Goal: Book appointment/travel/reservation

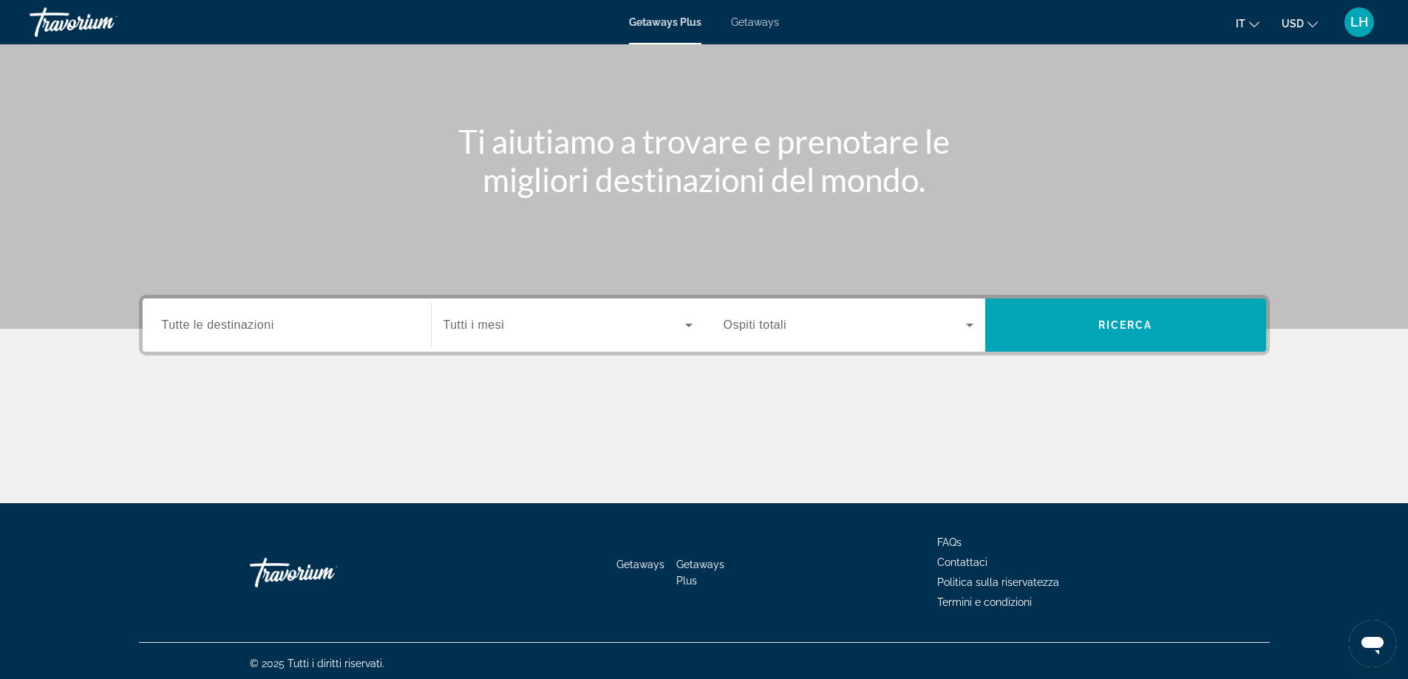
scroll to position [120, 0]
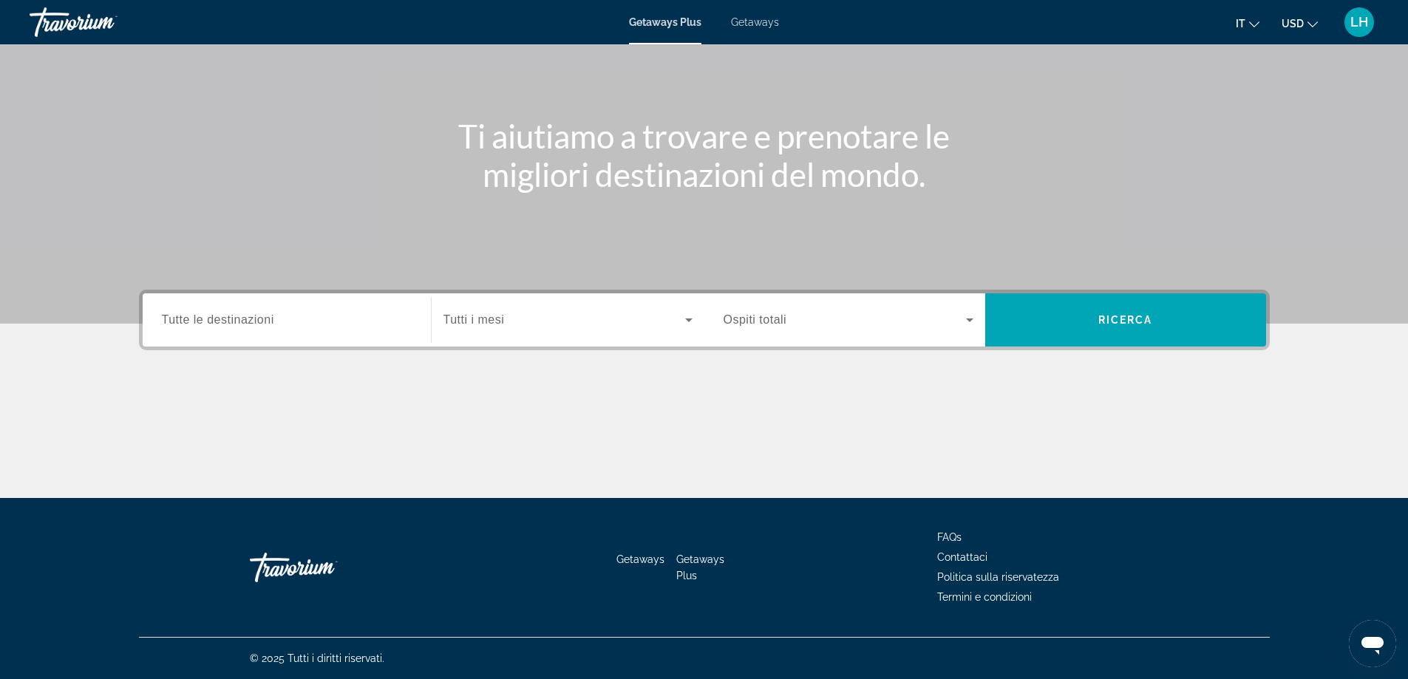
click at [372, 317] on input "Destination Tutte le destinazioni" at bounding box center [287, 321] width 250 height 18
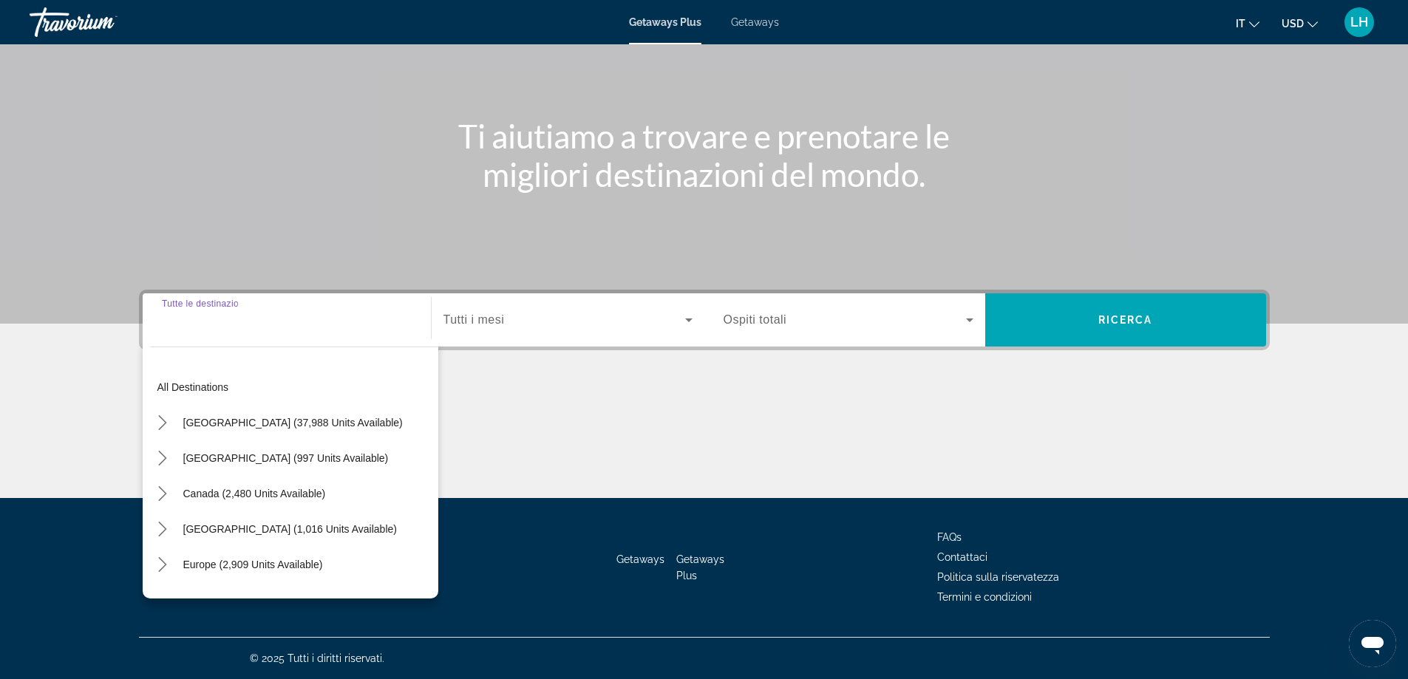
click at [370, 322] on input "Destination Tutte le destinazioni" at bounding box center [287, 321] width 250 height 18
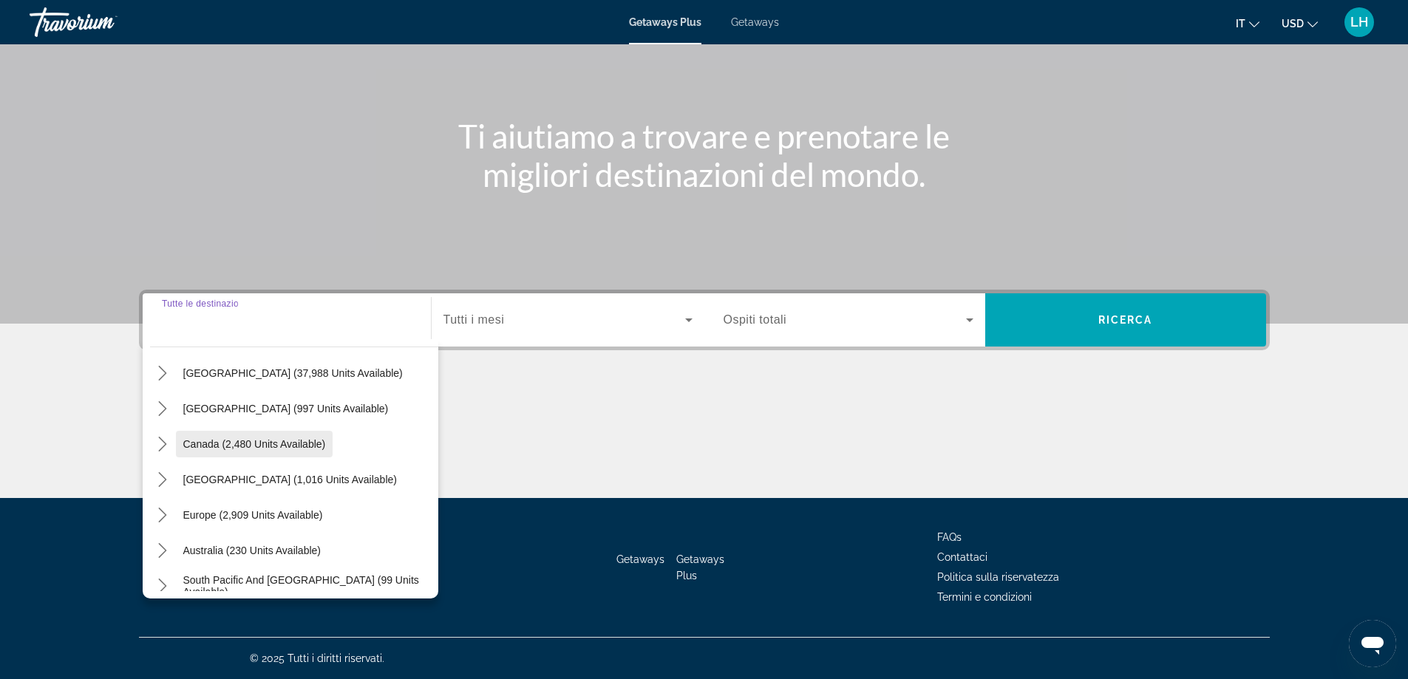
scroll to position [74, 0]
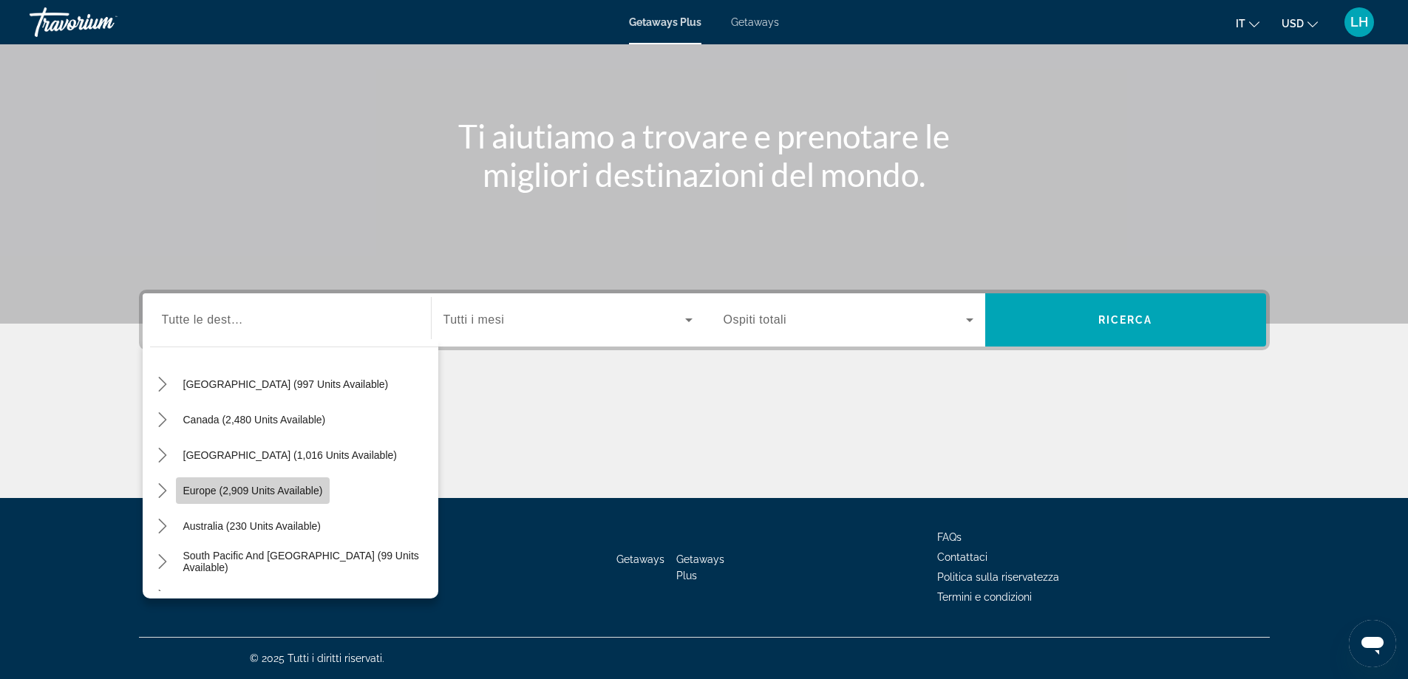
click at [260, 489] on span "Europe (2,909 units available)" at bounding box center [253, 491] width 140 height 12
type input "**********"
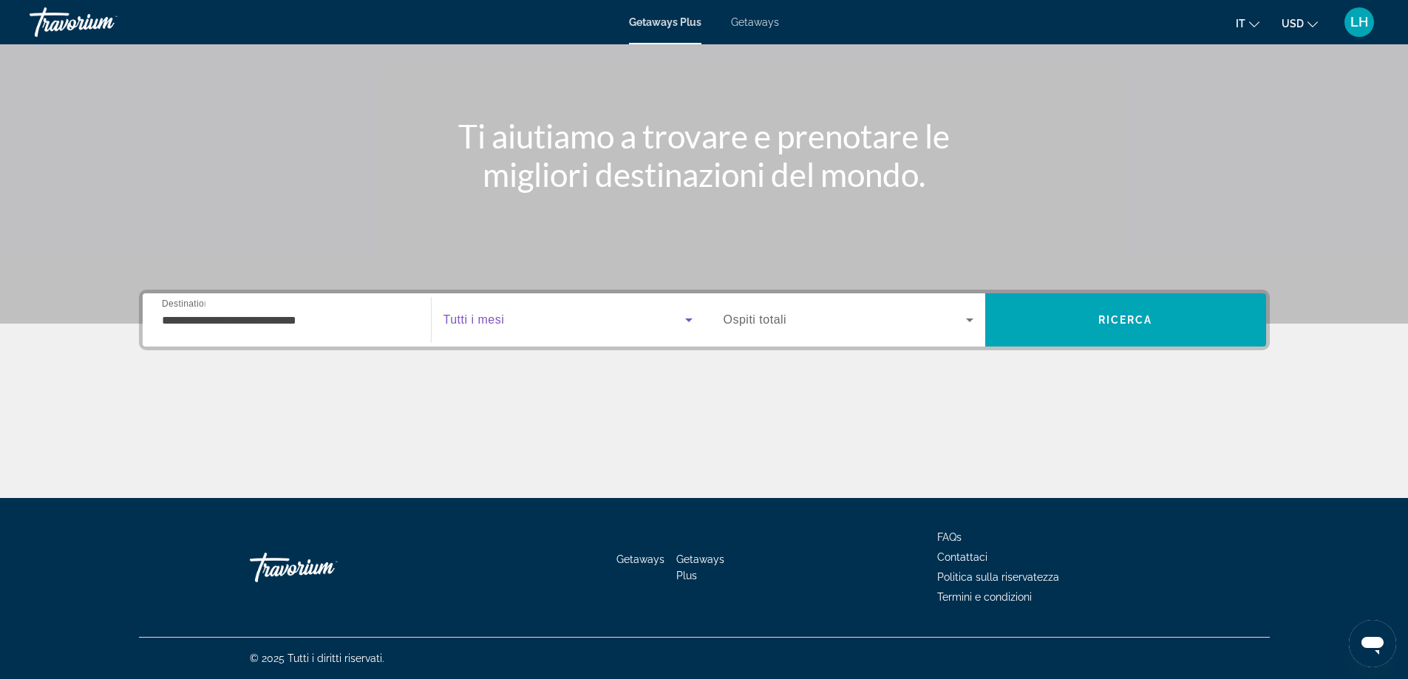
click at [574, 328] on span "Search widget" at bounding box center [565, 320] width 242 height 18
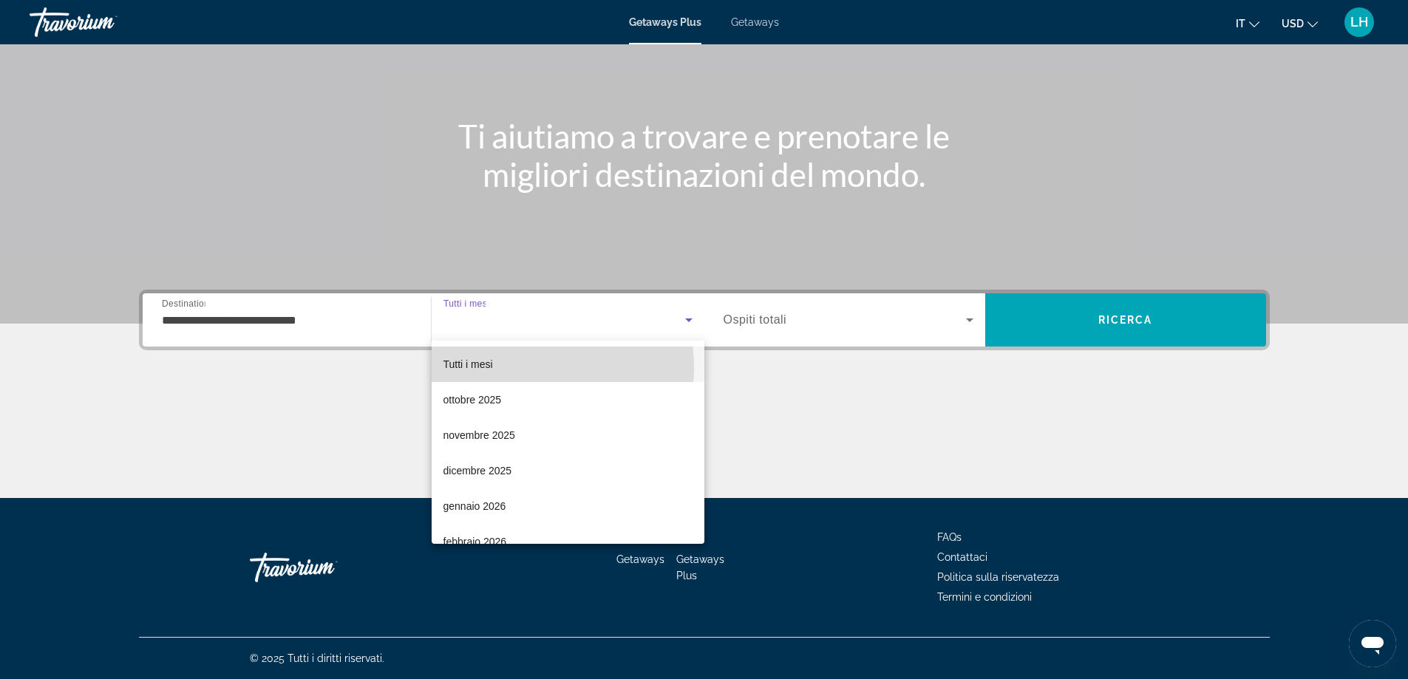
click at [508, 368] on mat-option "Tutti i mesi" at bounding box center [568, 364] width 273 height 35
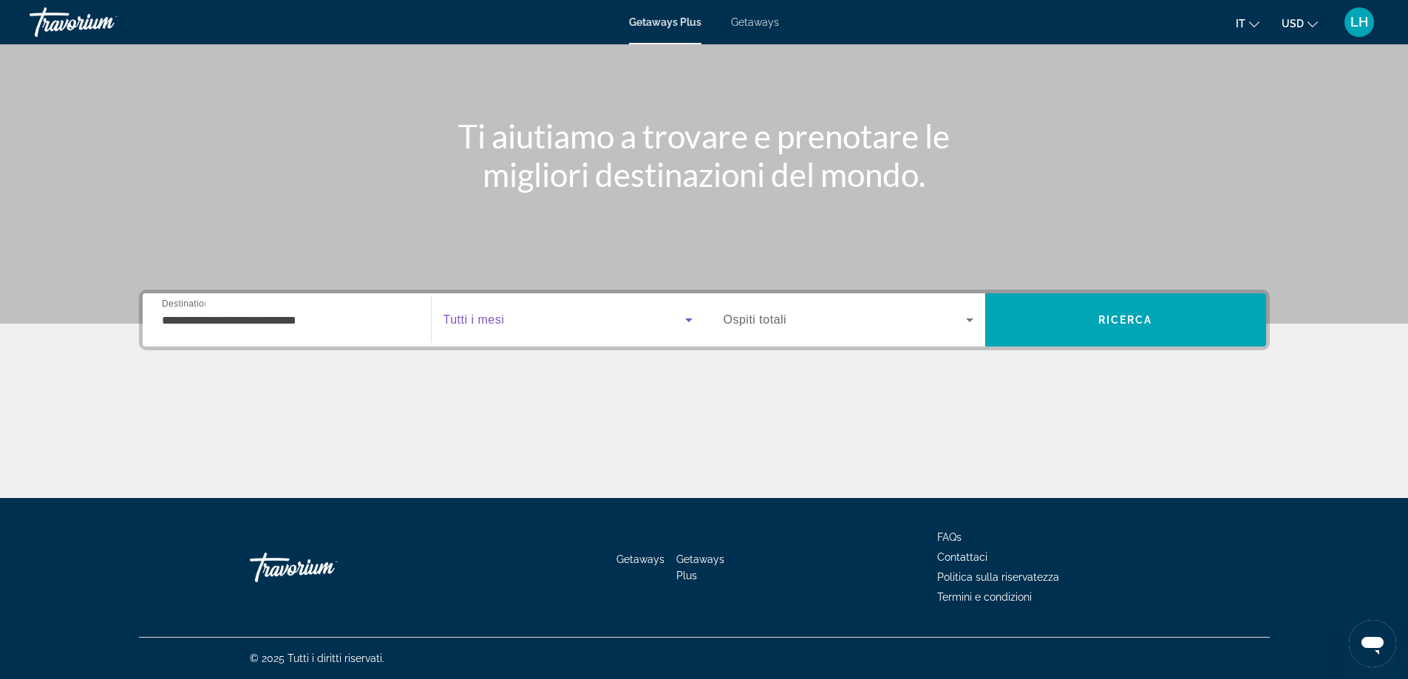
click at [812, 325] on span "Search widget" at bounding box center [845, 320] width 243 height 18
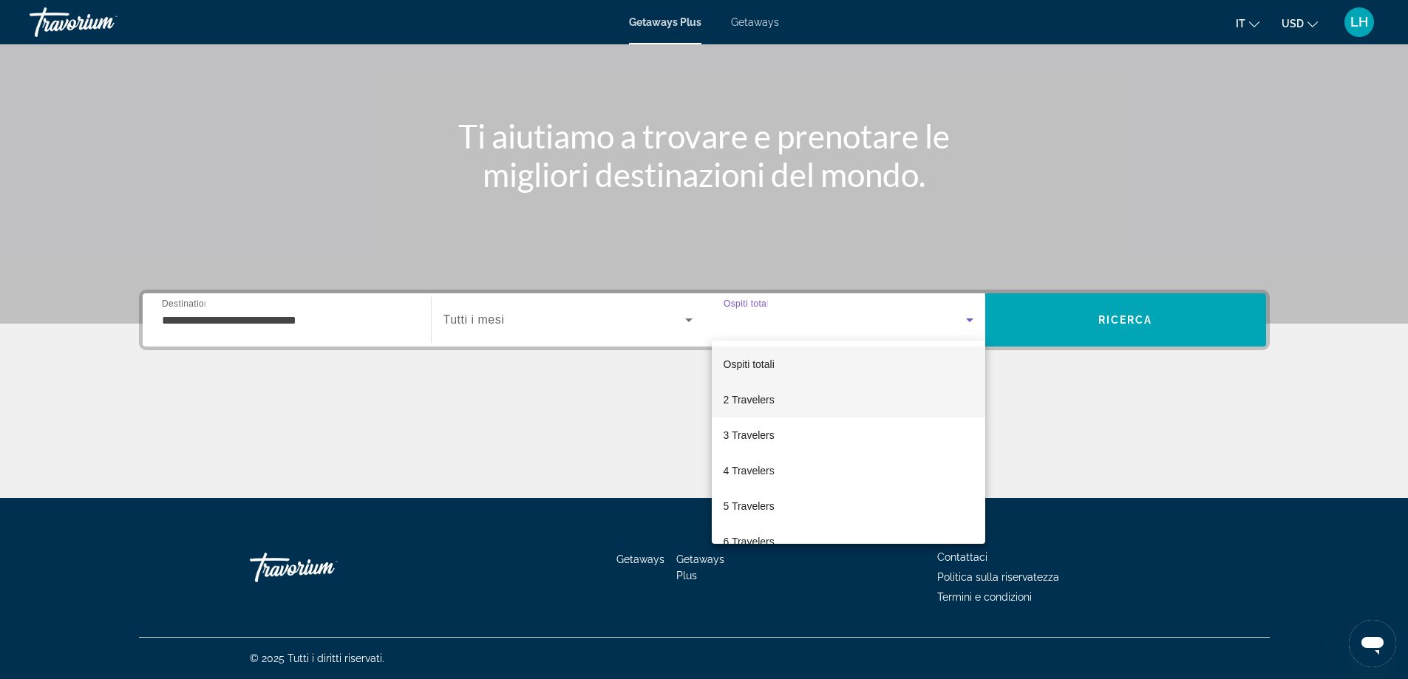
click at [789, 395] on mat-option "2 Travelers" at bounding box center [849, 399] width 274 height 35
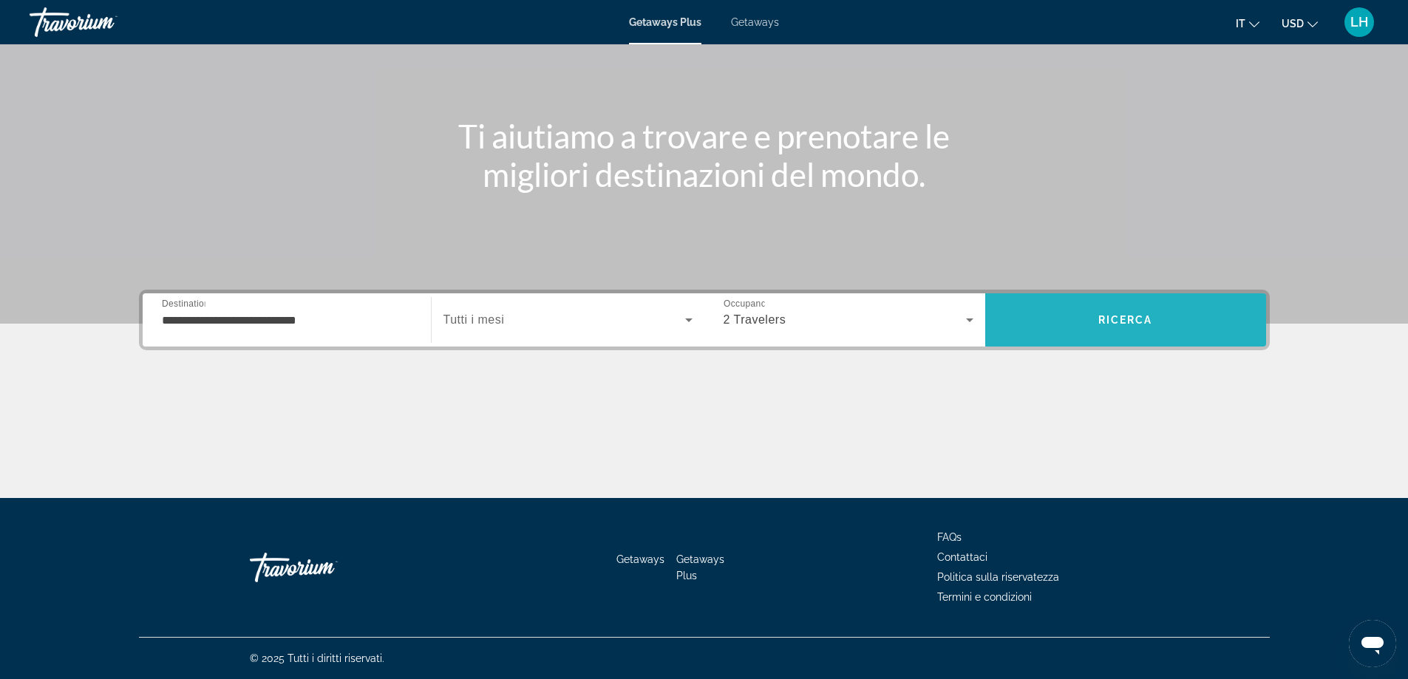
click at [1107, 323] on span "Ricerca" at bounding box center [1126, 320] width 55 height 12
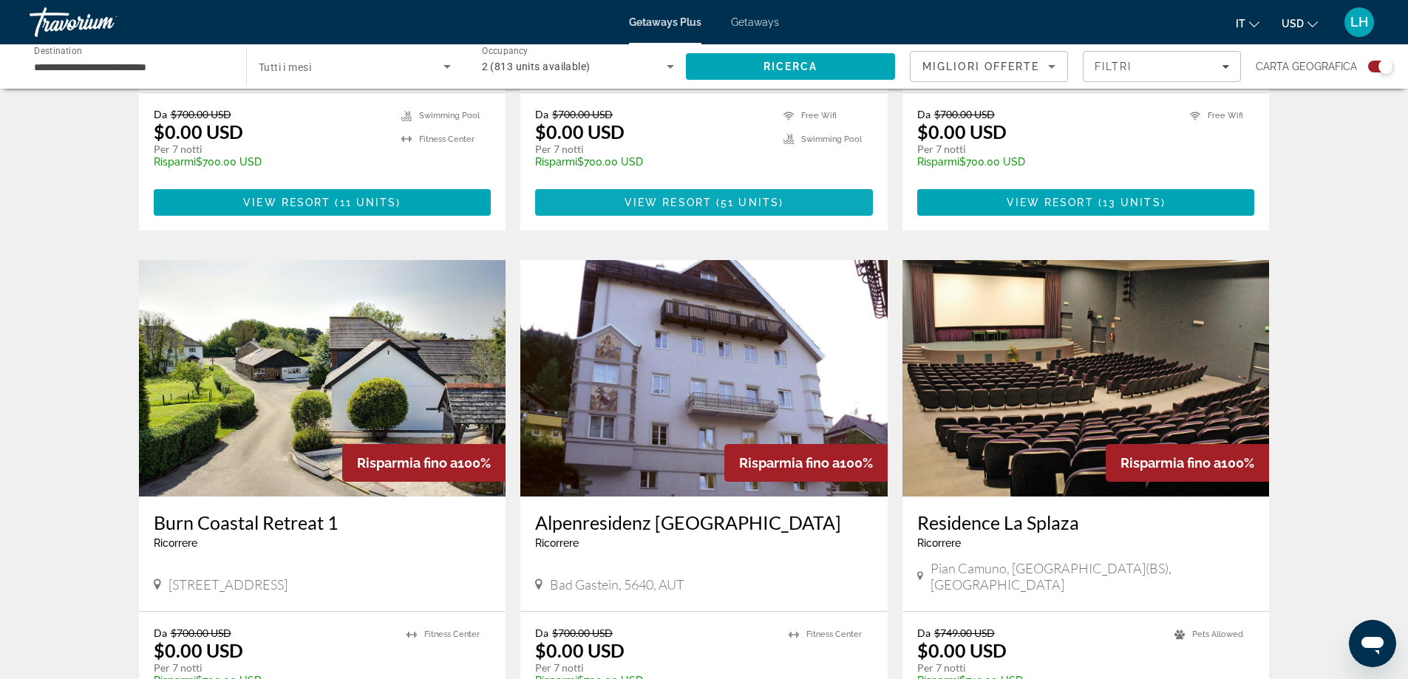
scroll to position [961, 0]
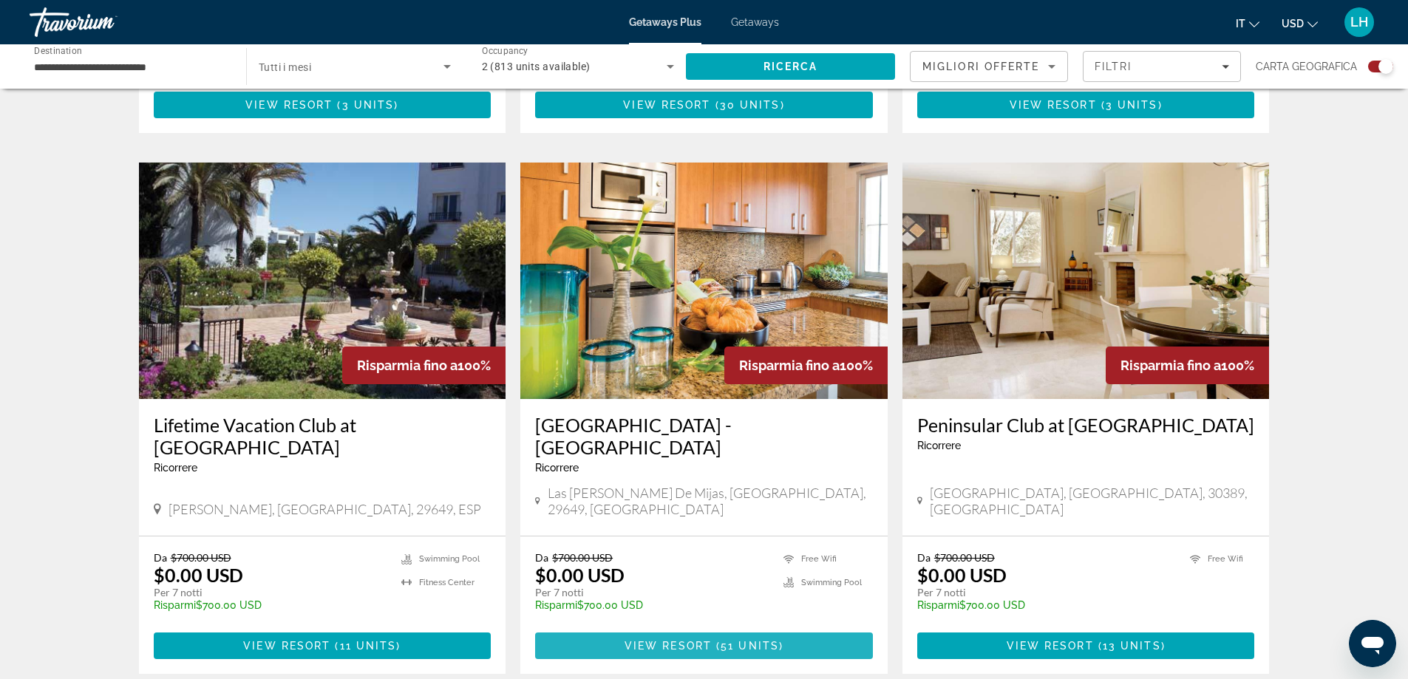
click at [680, 640] on span "View Resort" at bounding box center [668, 646] width 87 height 12
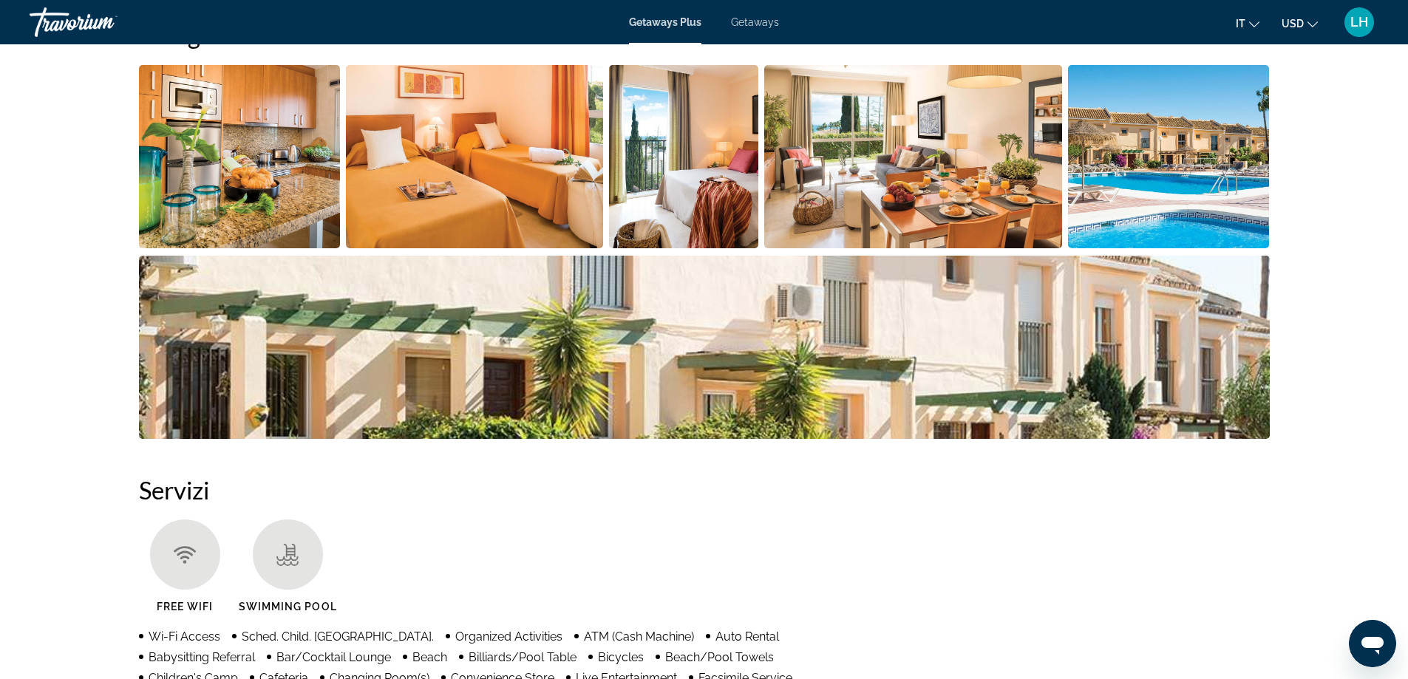
scroll to position [665, 0]
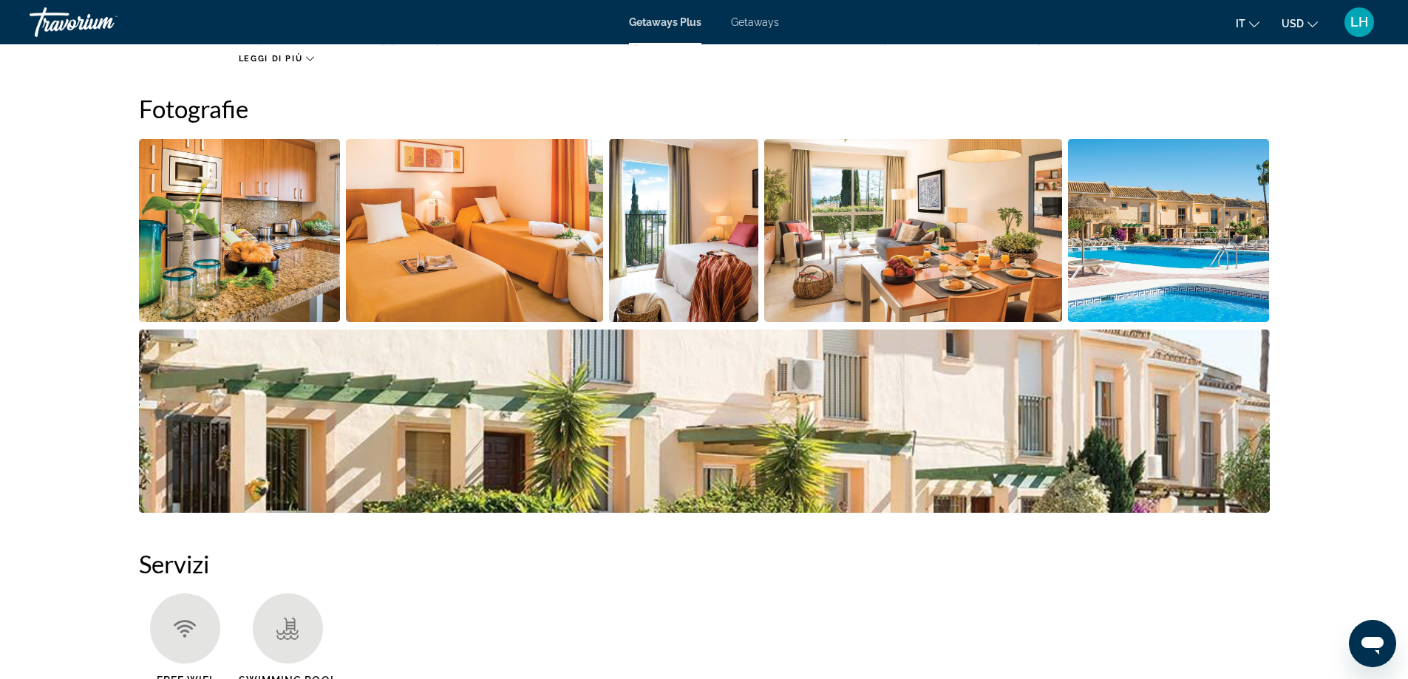
drag, startPoint x: 67, startPoint y: 0, endPoint x: 45, endPoint y: 214, distance: 214.7
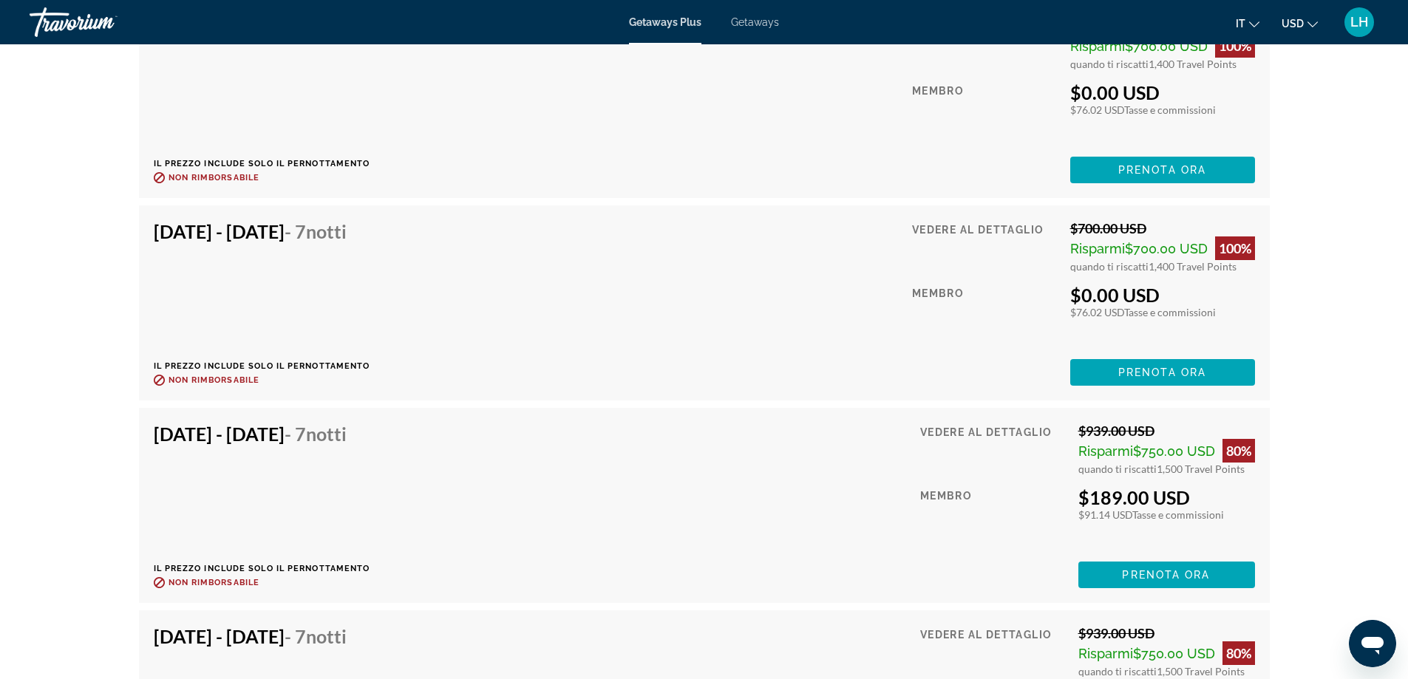
scroll to position [4658, 0]
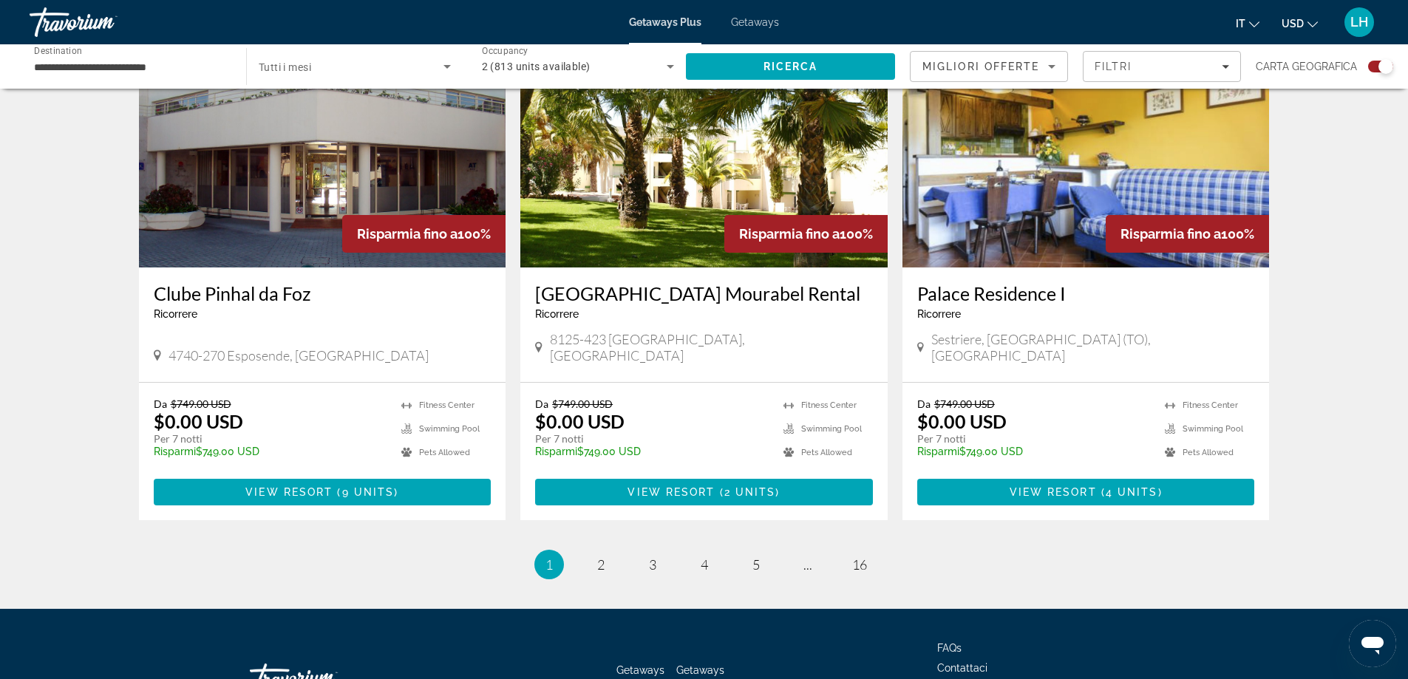
scroll to position [2193, 0]
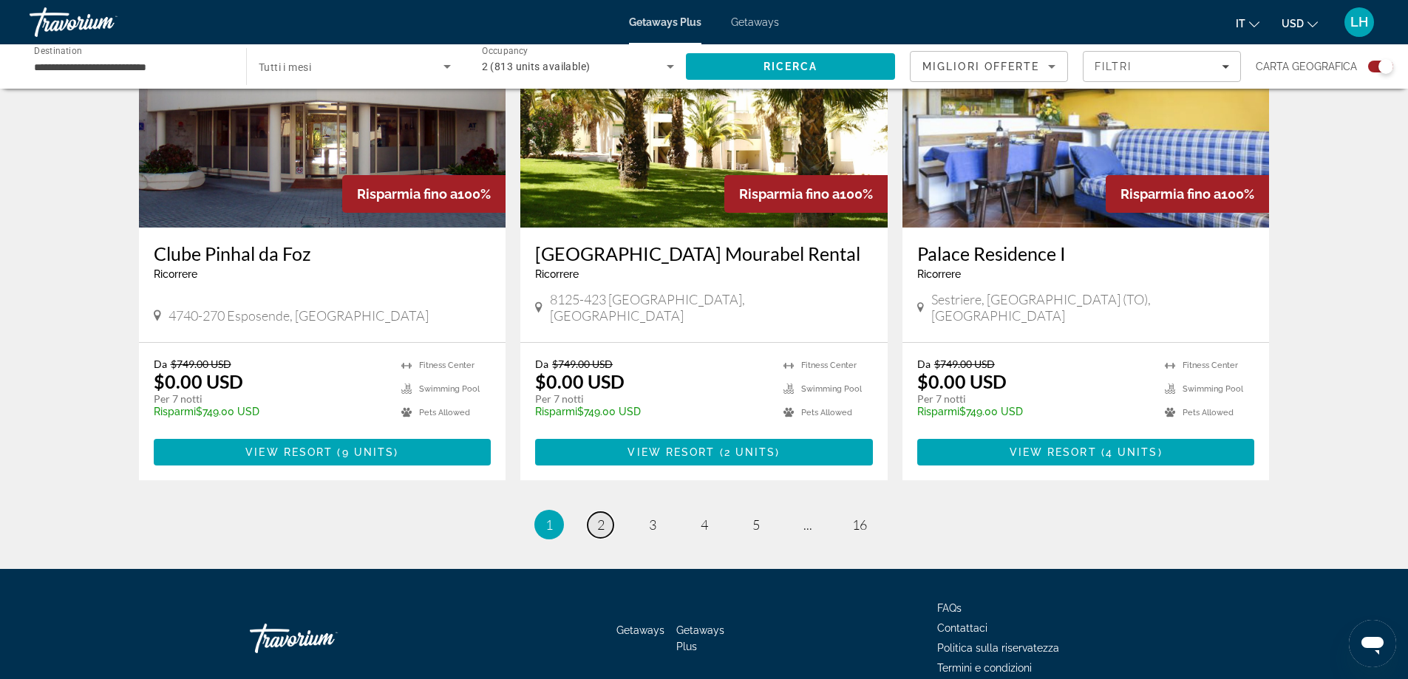
click at [598, 517] on span "2" at bounding box center [600, 525] width 7 height 16
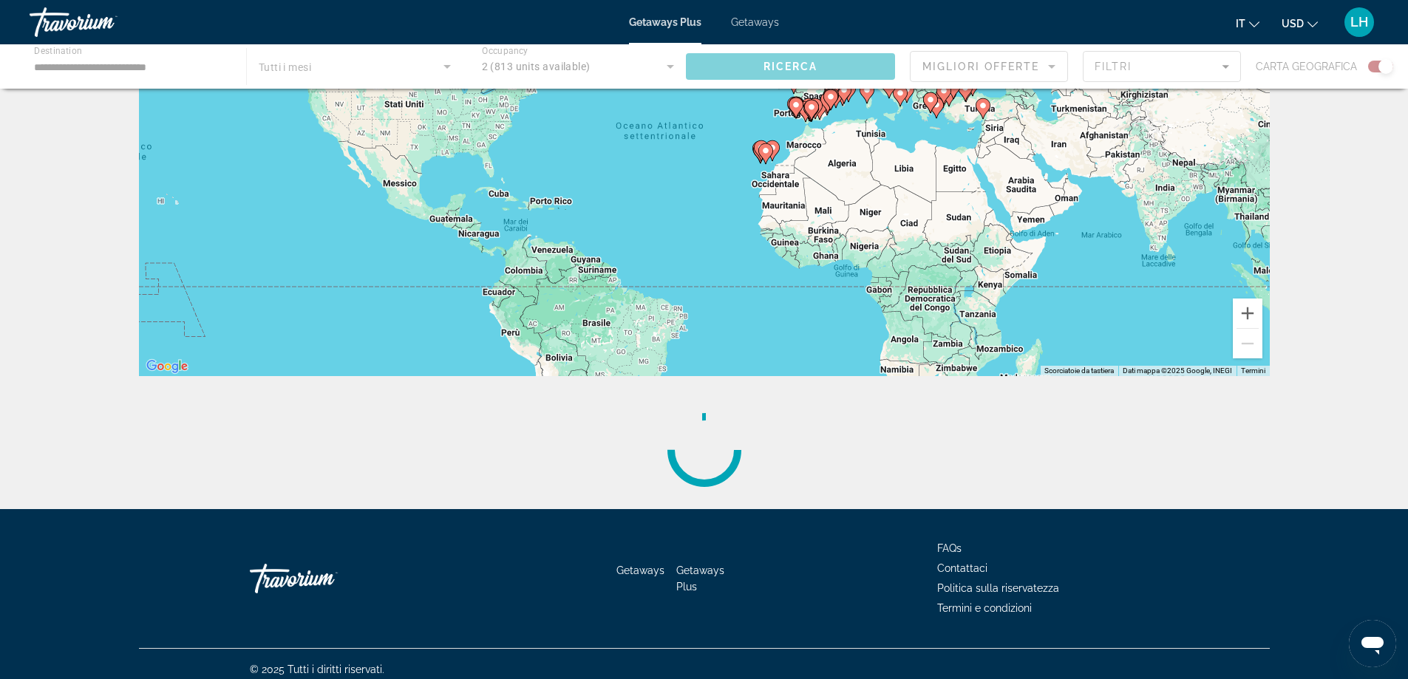
scroll to position [182, 0]
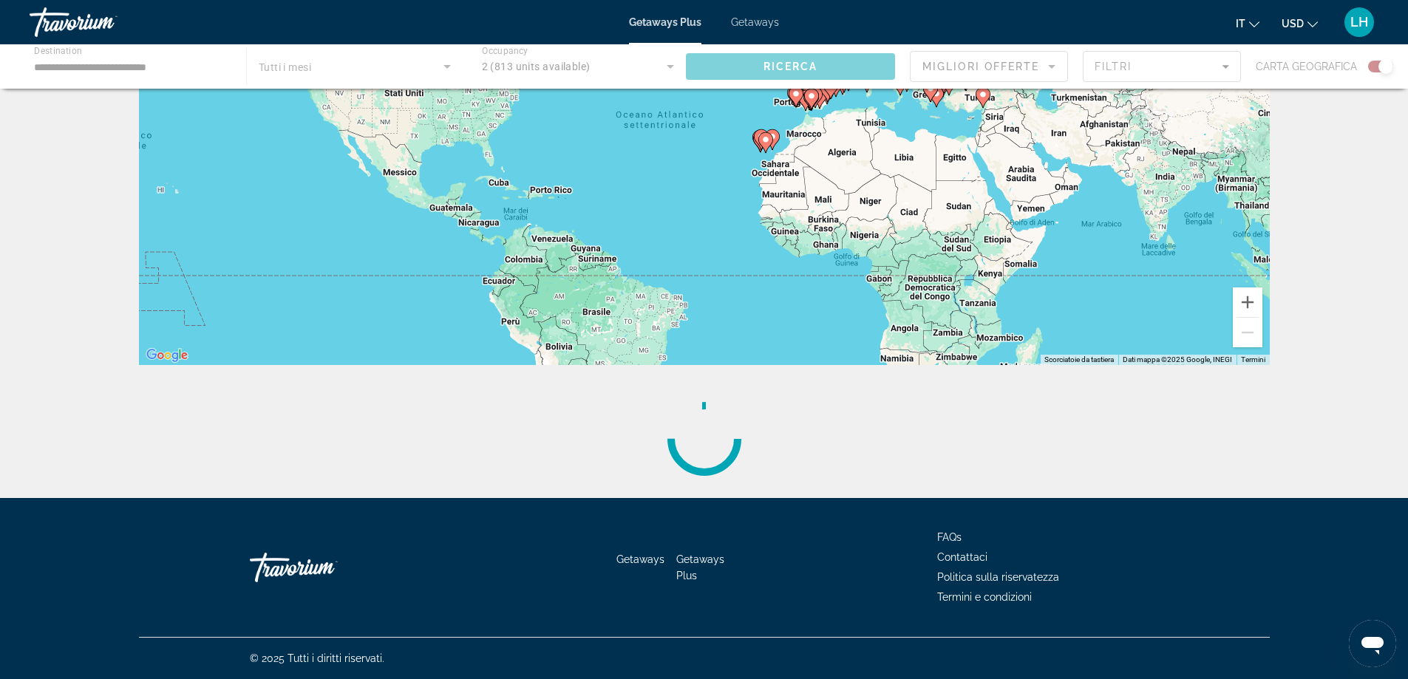
click at [743, 242] on div "Per attivare il trascinamento con la tastiera, premi Alt + Invio. Nello stato d…" at bounding box center [704, 144] width 1131 height 444
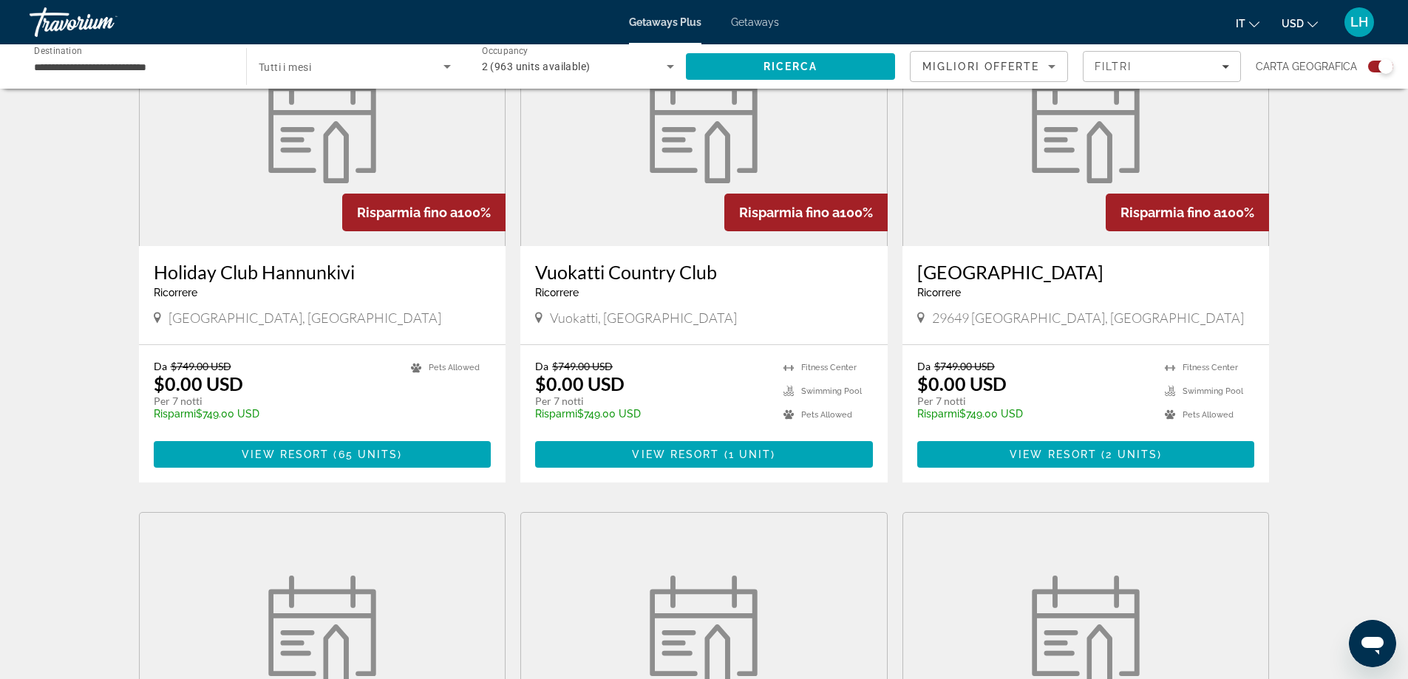
scroll to position [961, 0]
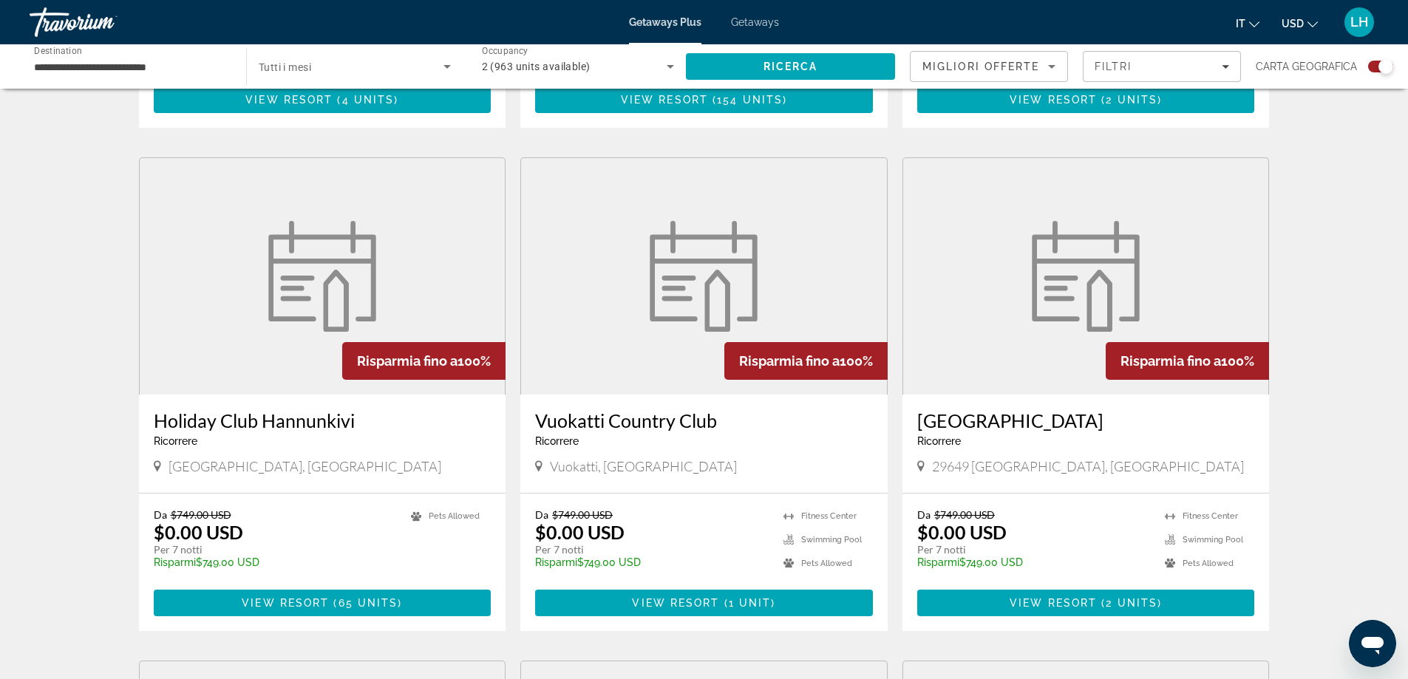
click at [757, 20] on span "Getaways" at bounding box center [755, 22] width 48 height 12
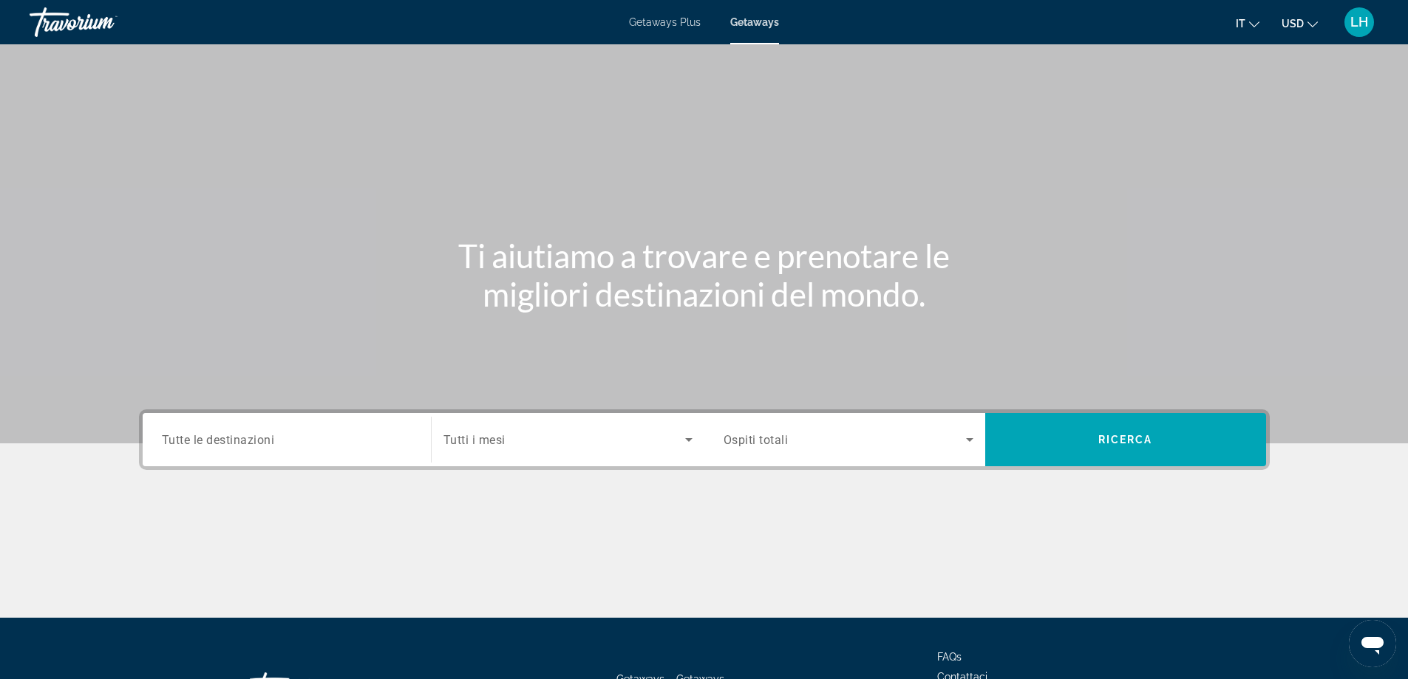
click at [339, 435] on input "Destination Tutte le destinazioni" at bounding box center [287, 441] width 250 height 18
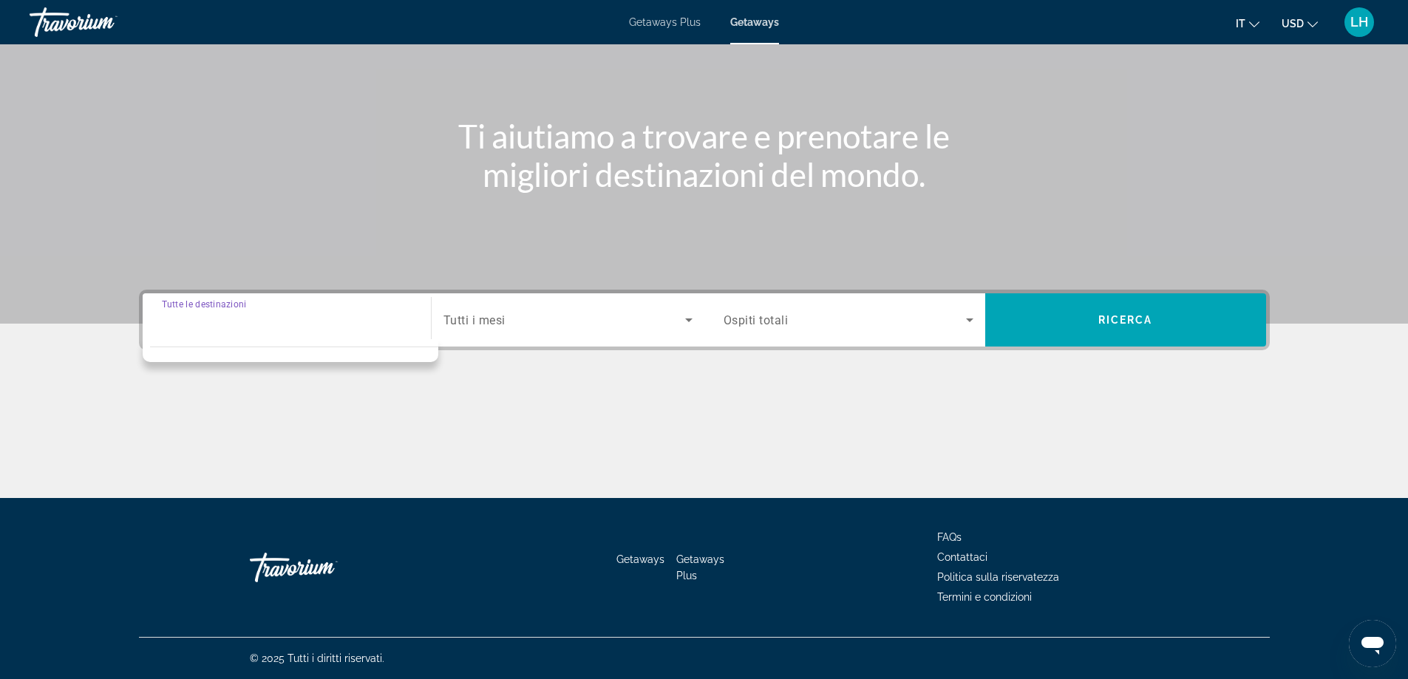
click at [359, 350] on div "Destination options" at bounding box center [294, 351] width 288 height 7
click at [338, 325] on input "Destination Tutte le destinazioni" at bounding box center [287, 321] width 250 height 18
click at [493, 322] on span "Tutti i mesi" at bounding box center [475, 320] width 62 height 14
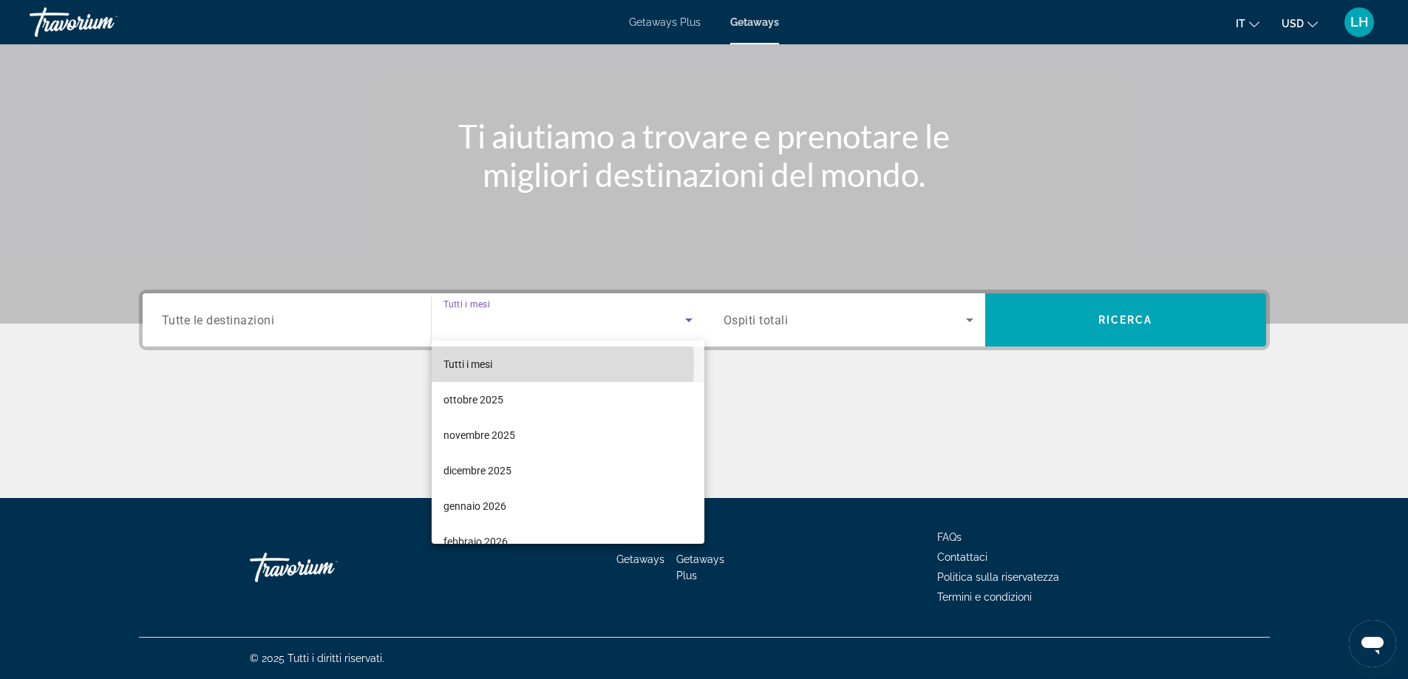
click at [492, 365] on span "Tutti i mesi" at bounding box center [468, 365] width 49 height 12
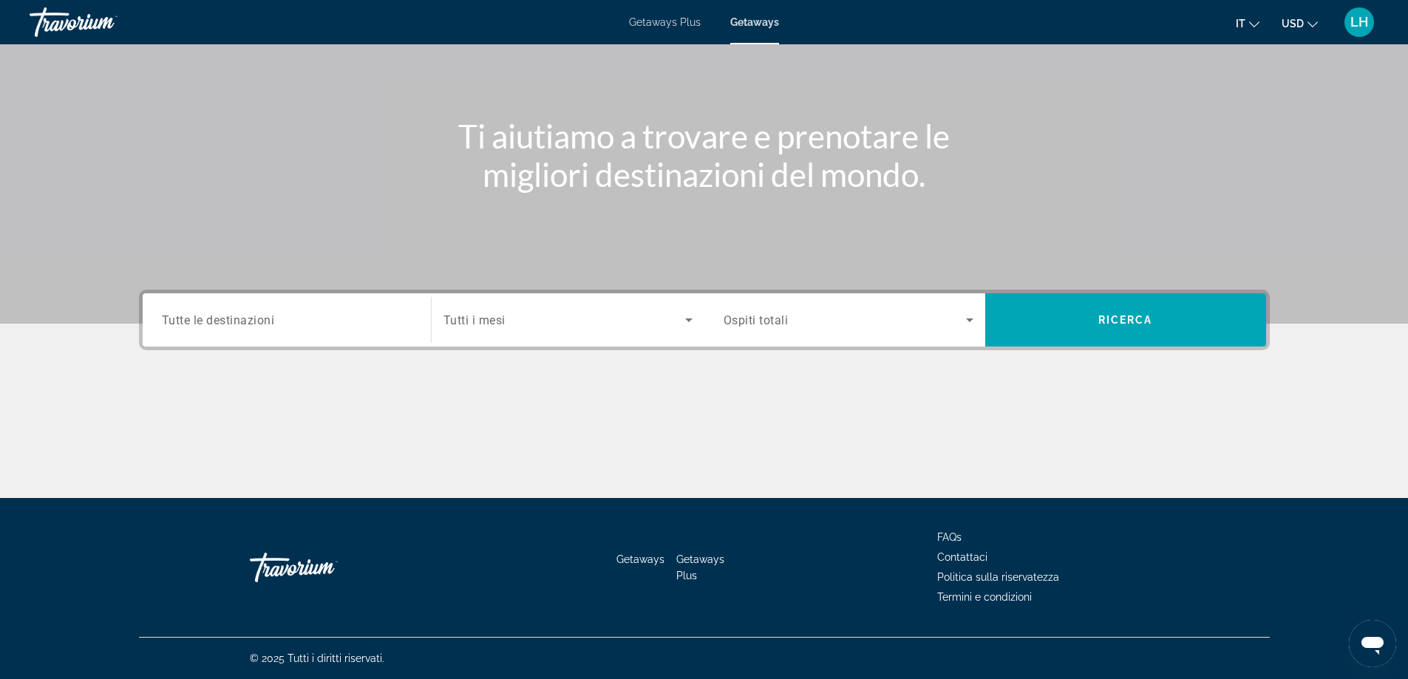
click at [783, 320] on span "Ospiti totali" at bounding box center [756, 320] width 65 height 14
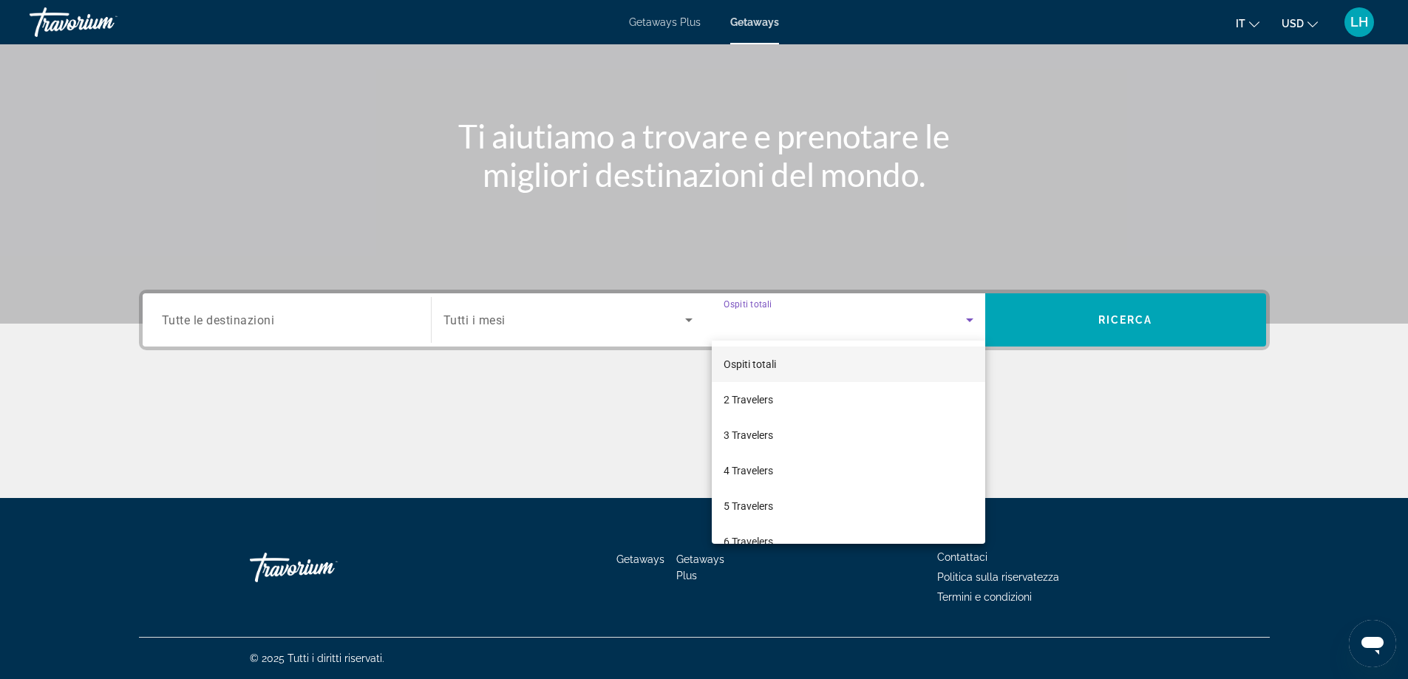
click at [754, 359] on span "Ospiti totali" at bounding box center [750, 365] width 52 height 12
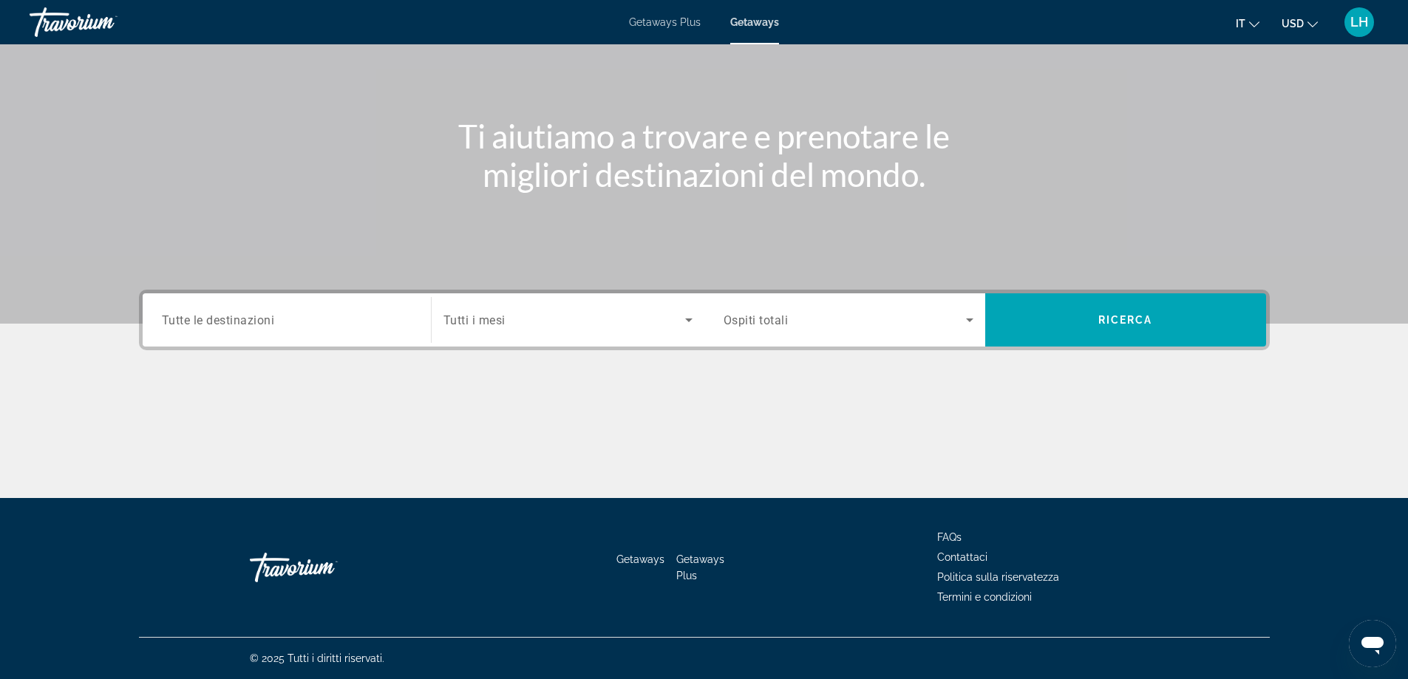
click at [299, 331] on div "Search widget" at bounding box center [287, 320] width 250 height 42
click at [266, 320] on input "Destination Tutte le destinazioni" at bounding box center [287, 321] width 250 height 18
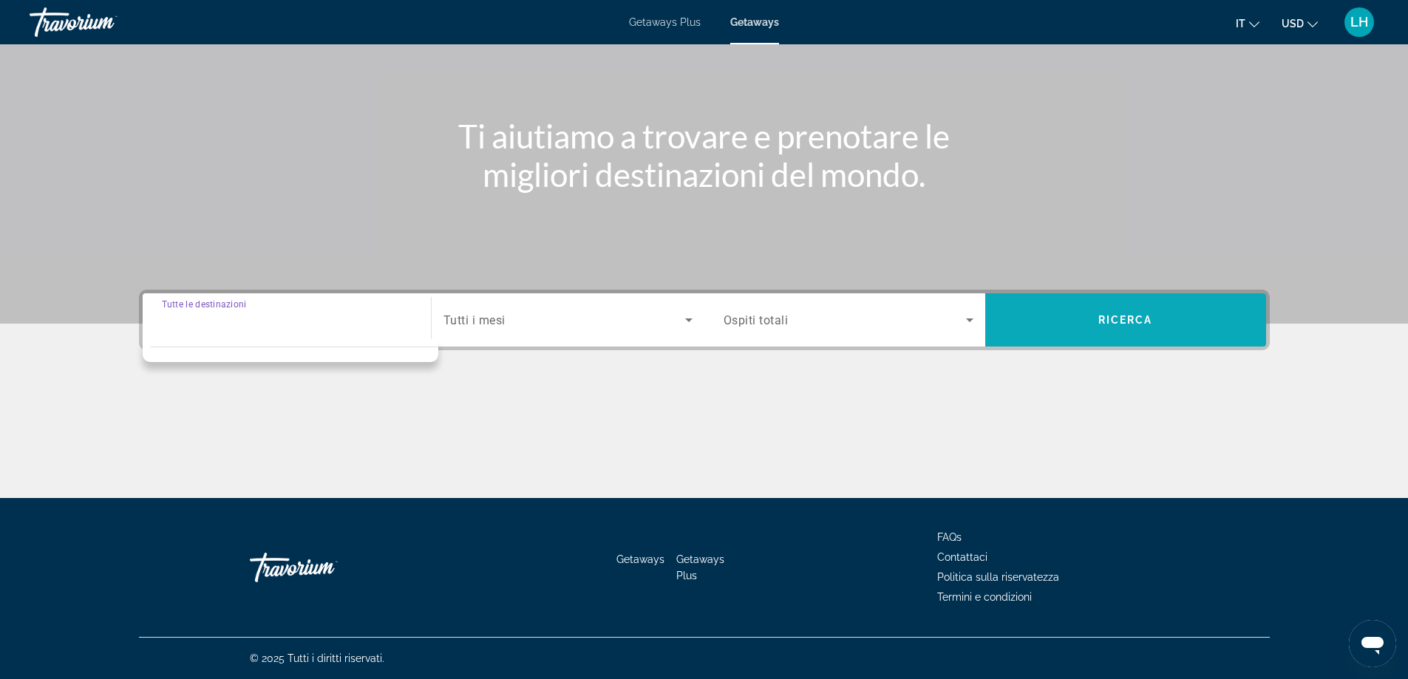
click at [1177, 321] on span "Search" at bounding box center [1126, 319] width 281 height 35
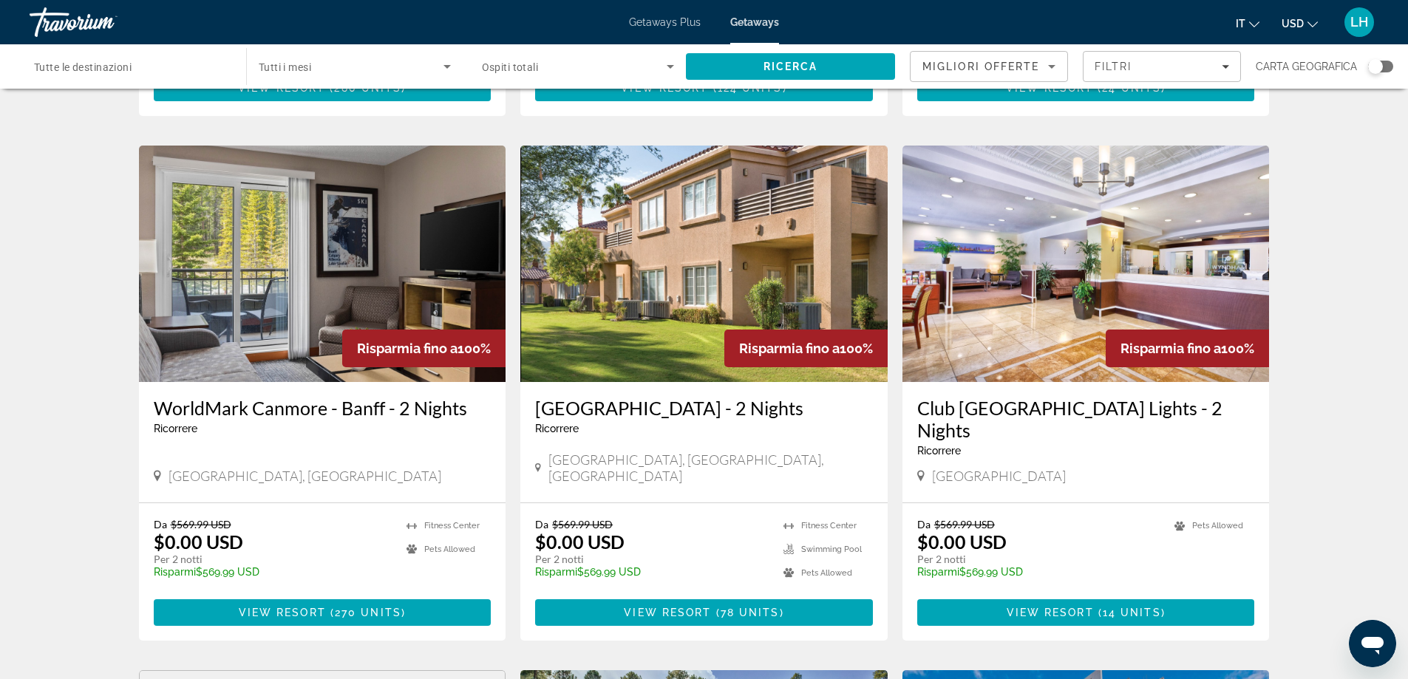
scroll to position [518, 0]
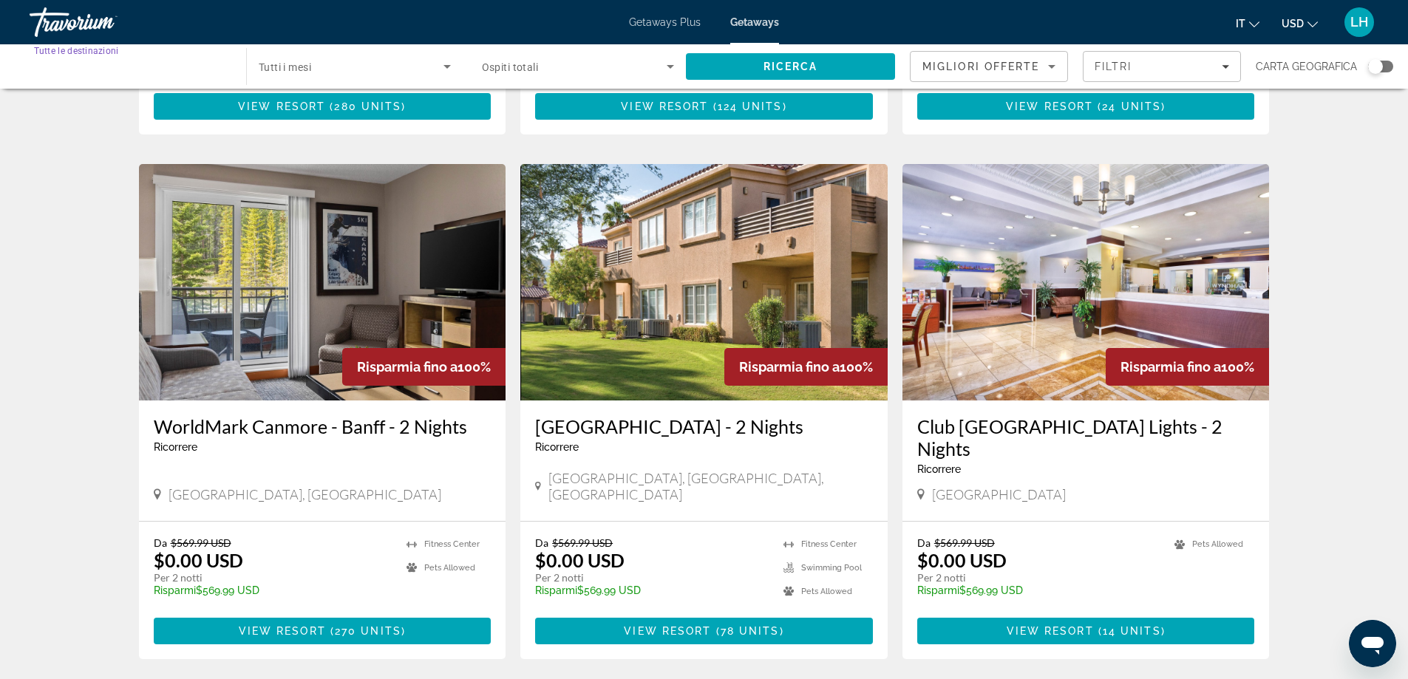
click at [142, 70] on input "Destination Tutte le destinazioni" at bounding box center [130, 67] width 193 height 18
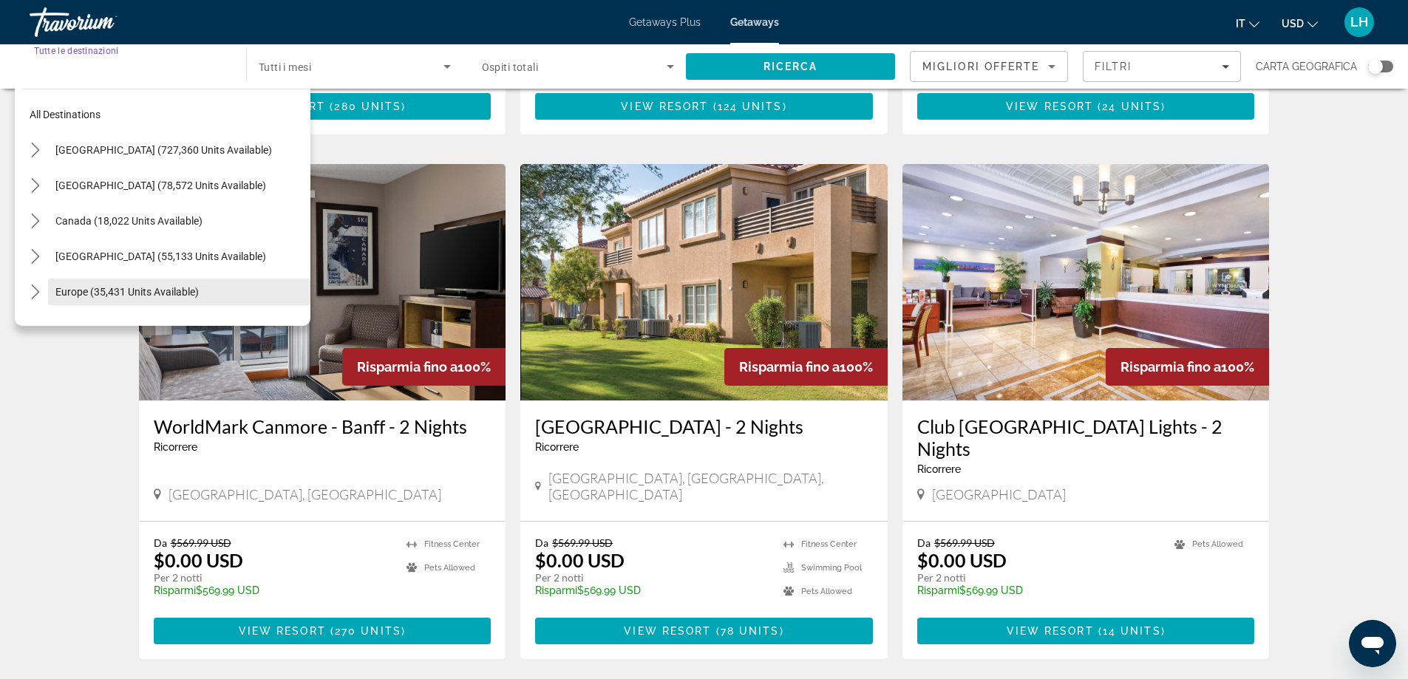
click at [131, 290] on span "Europe (35,431 units available)" at bounding box center [126, 292] width 143 height 12
type input "**********"
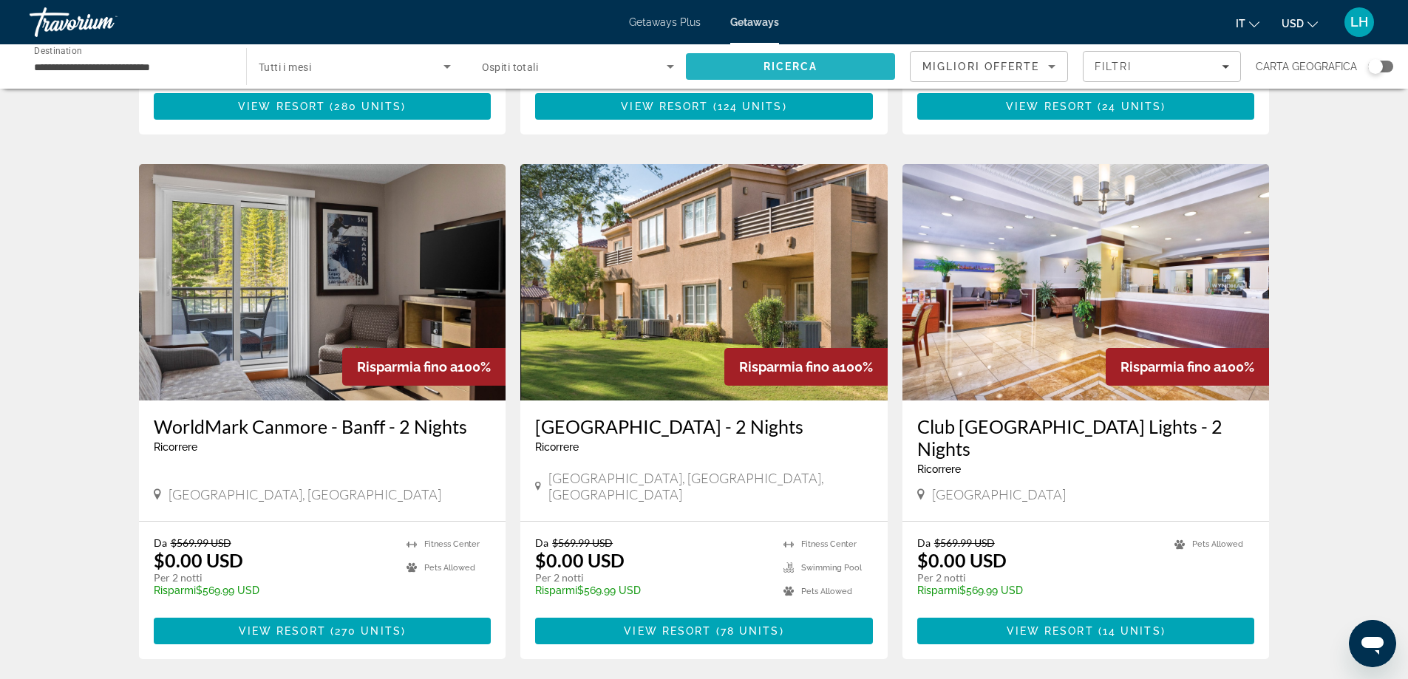
click at [787, 67] on span "Ricerca" at bounding box center [791, 67] width 55 height 12
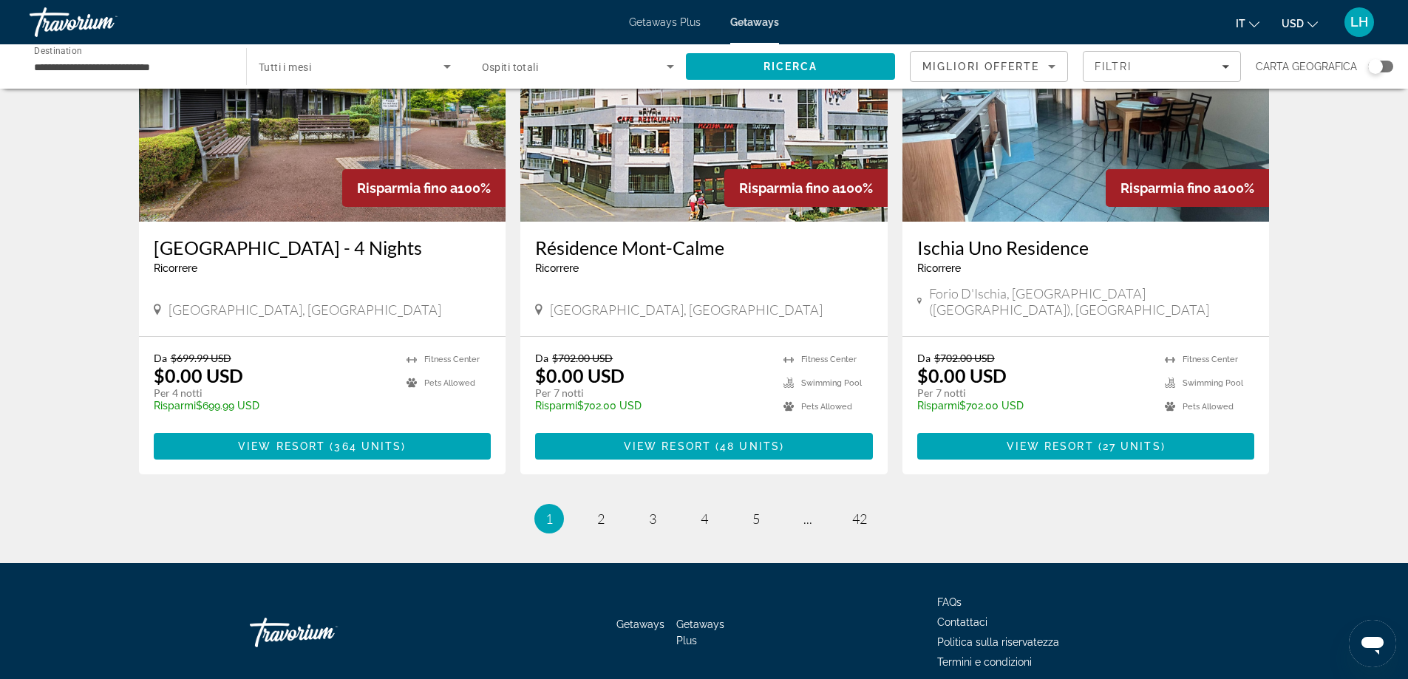
scroll to position [1712, 0]
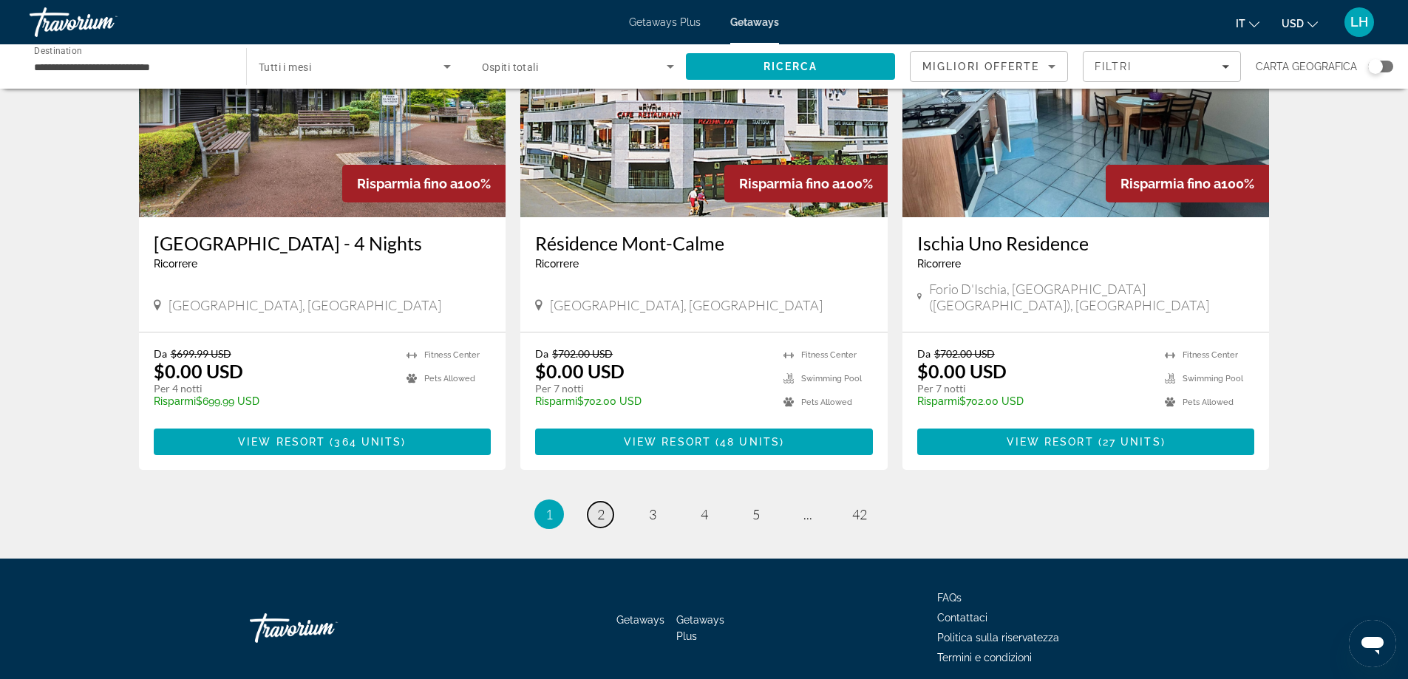
click at [598, 506] on span "2" at bounding box center [600, 514] width 7 height 16
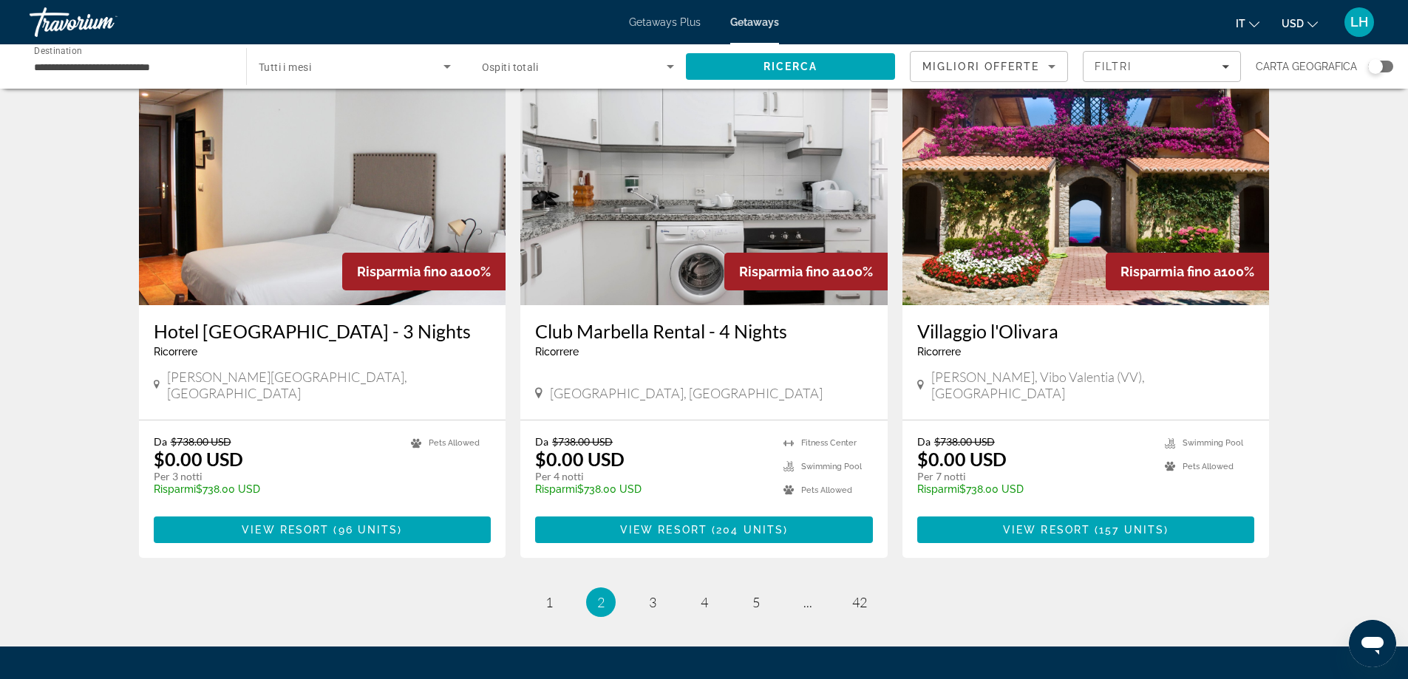
scroll to position [1713, 0]
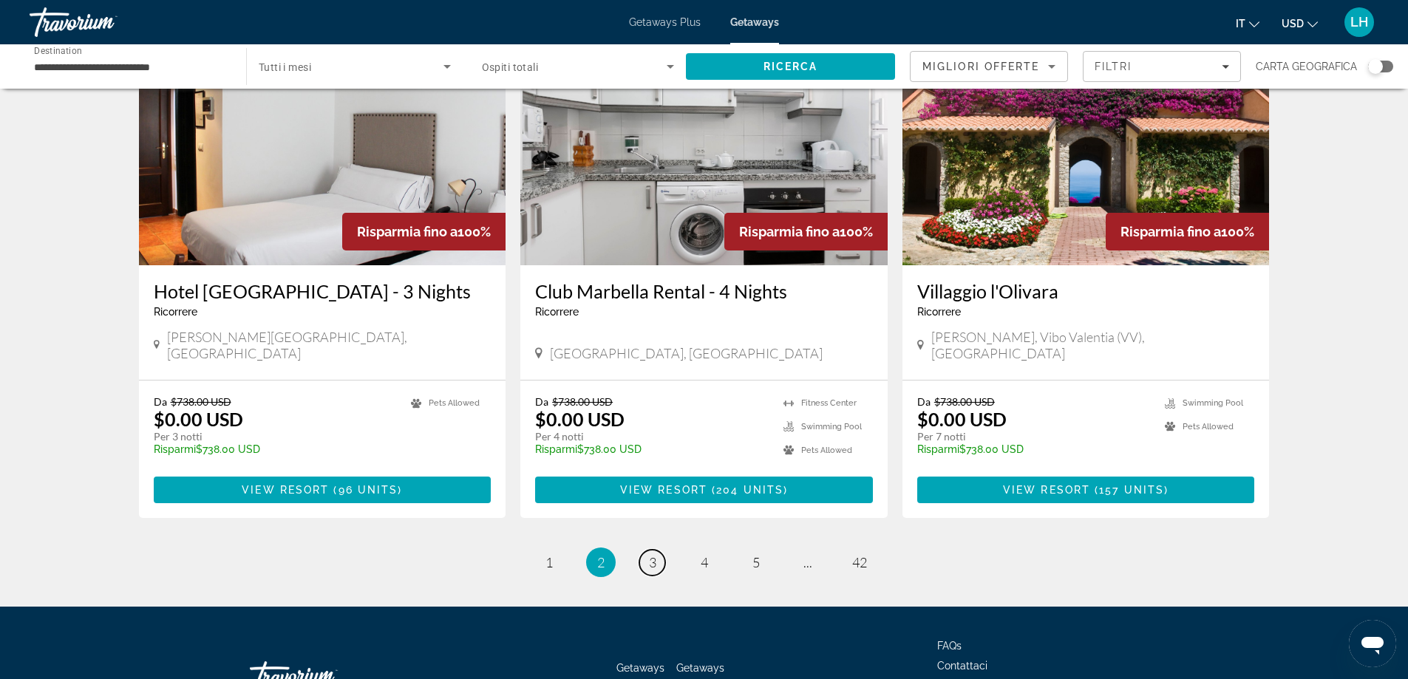
click at [651, 555] on span "3" at bounding box center [652, 563] width 7 height 16
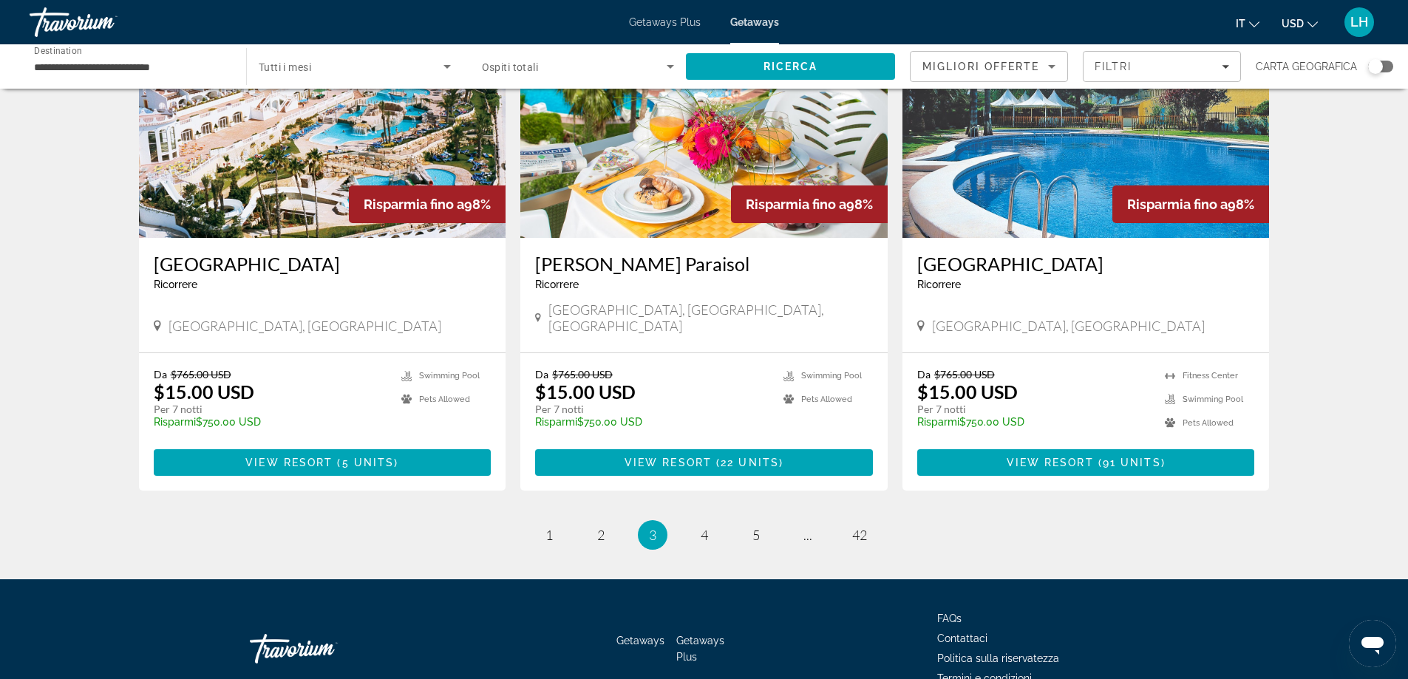
scroll to position [1735, 0]
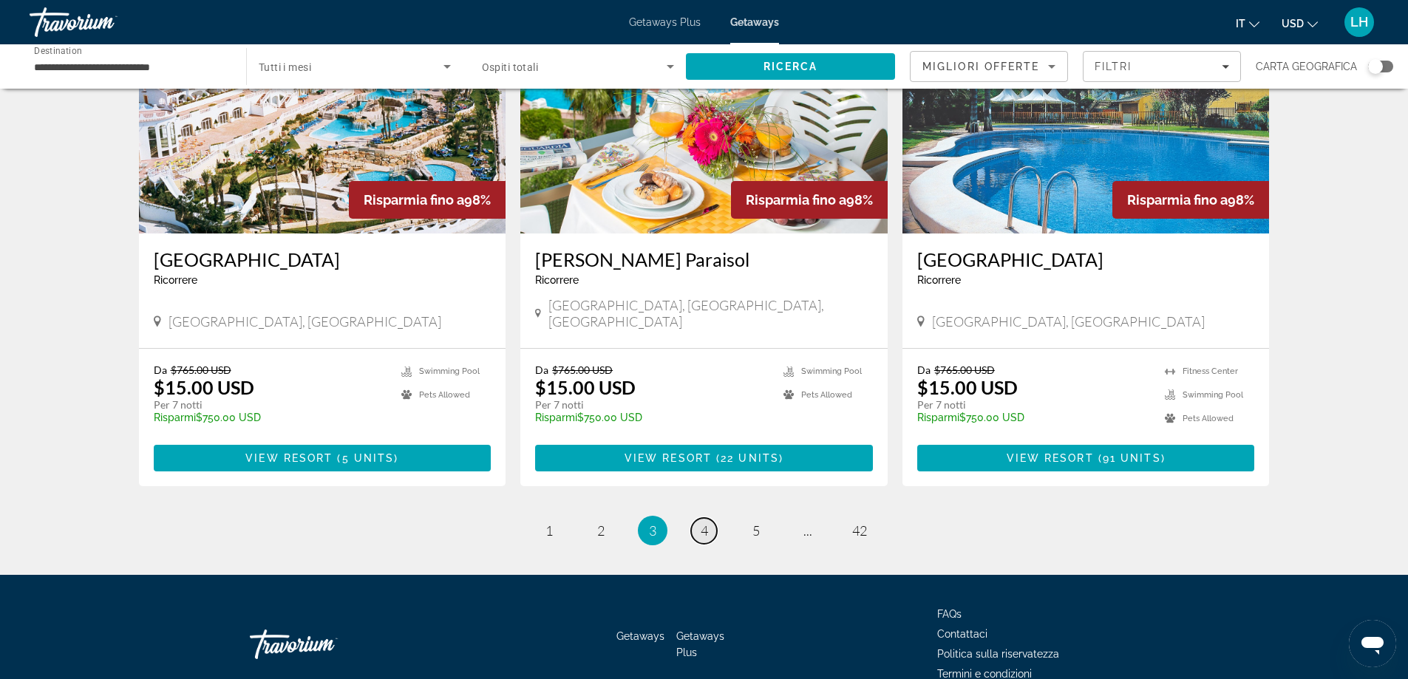
click at [699, 518] on link "page 4" at bounding box center [704, 531] width 26 height 26
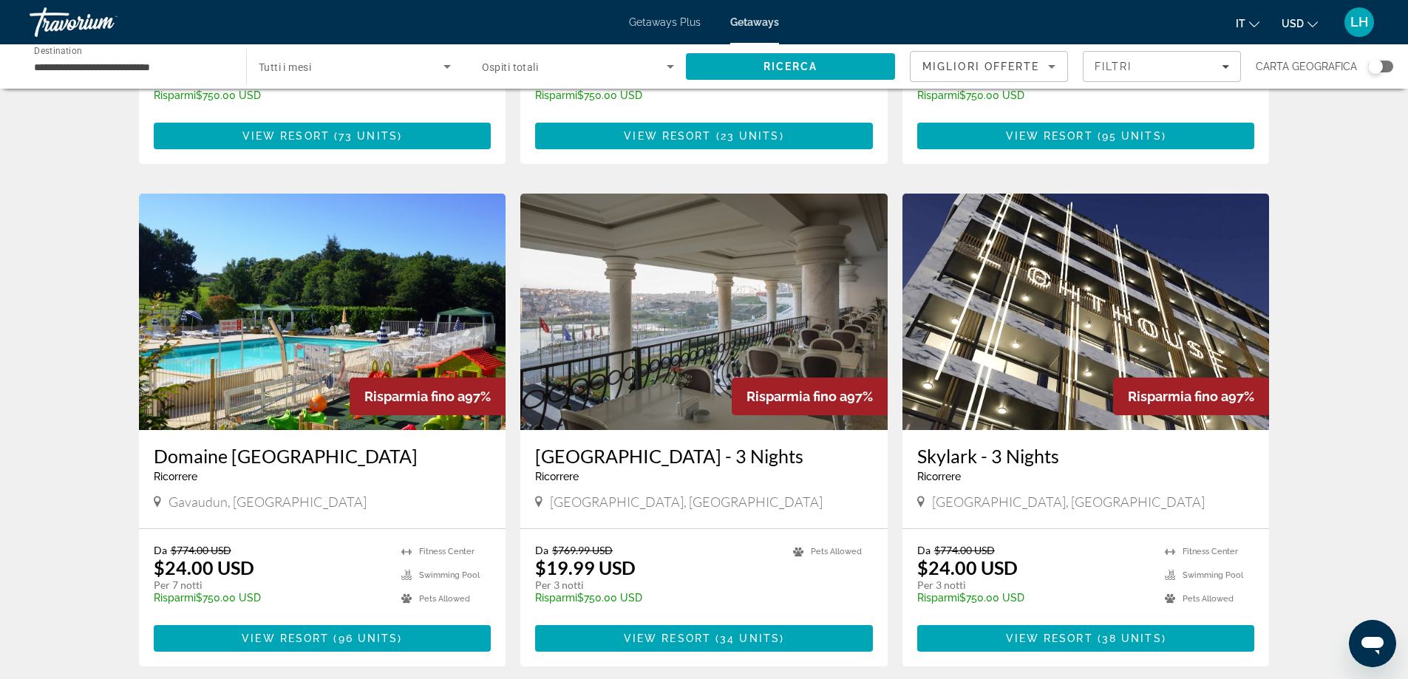
scroll to position [1553, 0]
